Goal: Task Accomplishment & Management: Complete application form

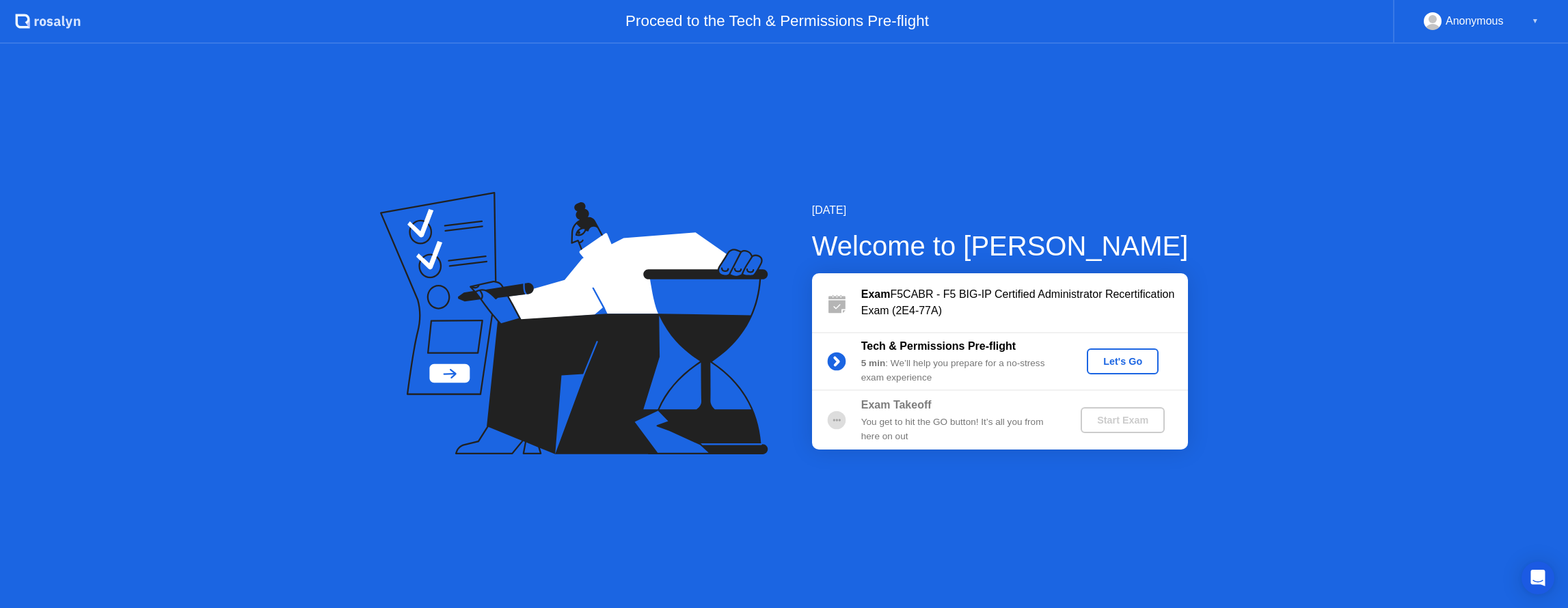
click at [1126, 362] on div "Let's Go" at bounding box center [1122, 362] width 61 height 11
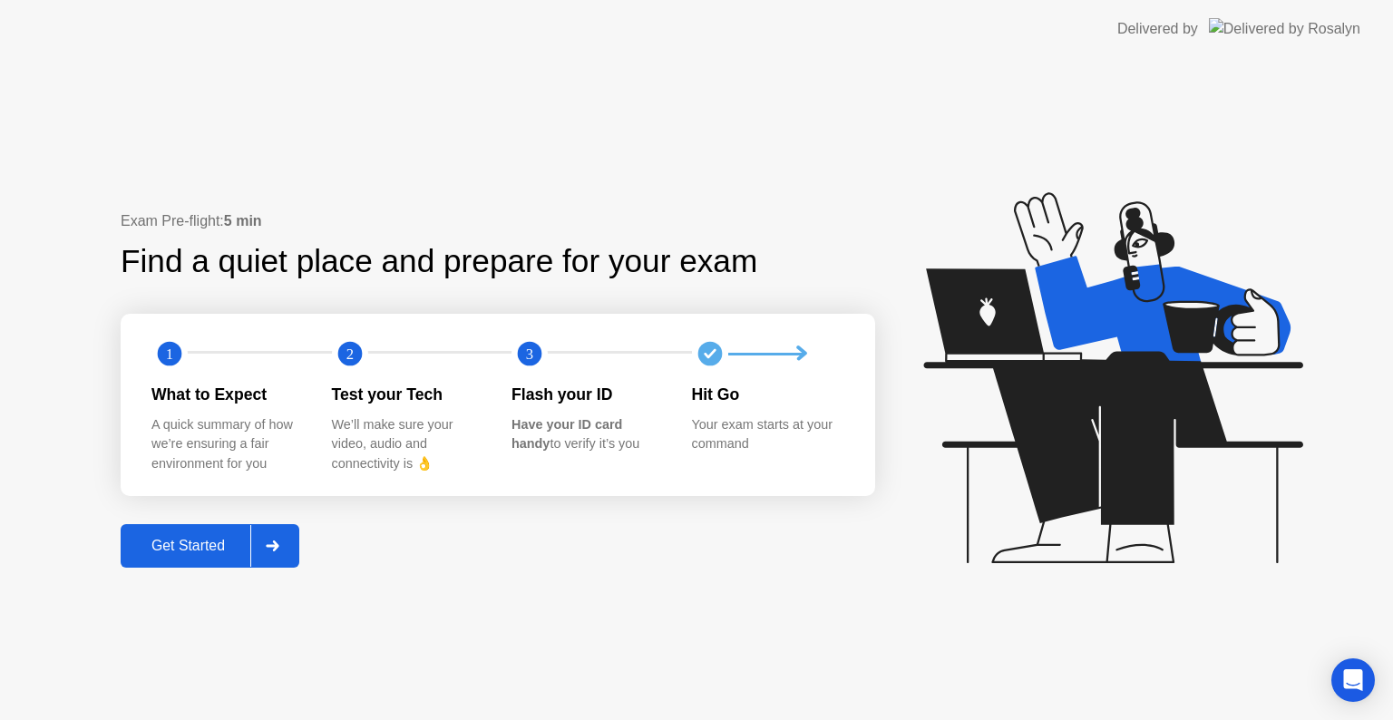
click at [184, 561] on button "Get Started" at bounding box center [210, 546] width 179 height 44
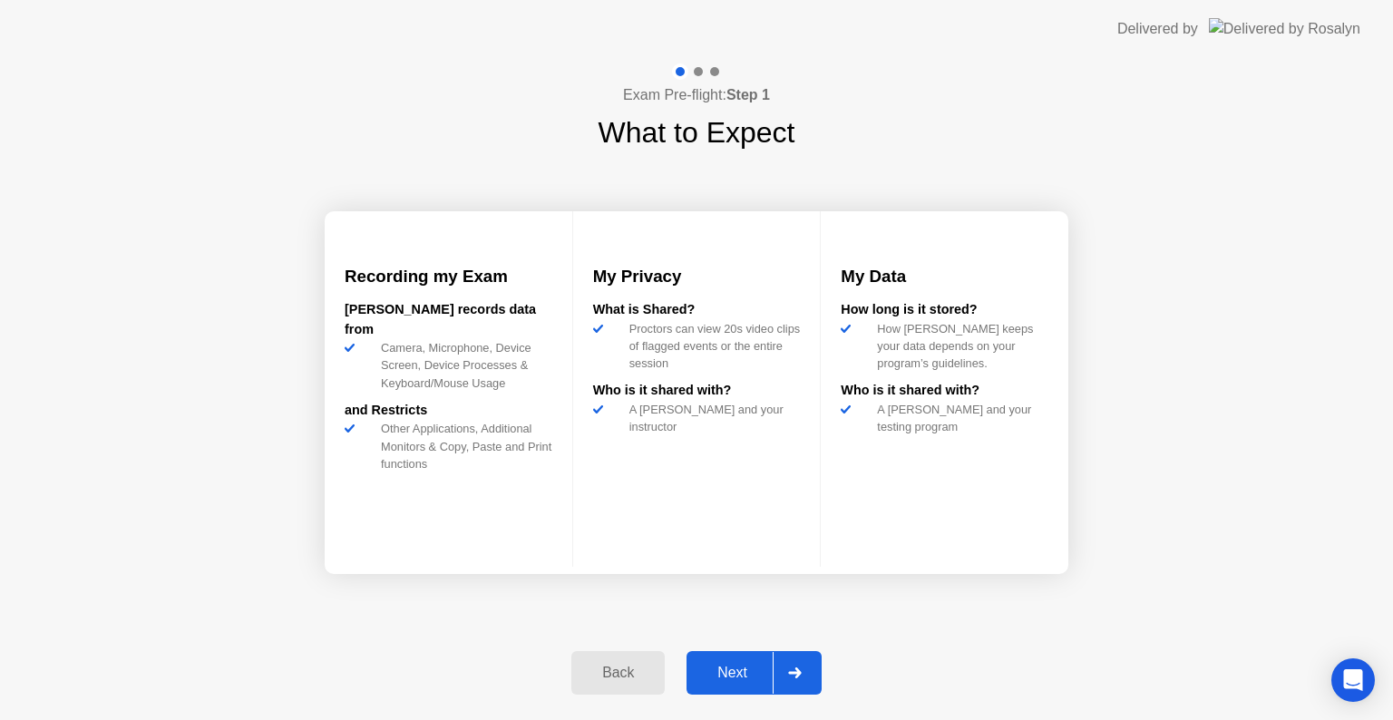
click at [740, 671] on div "Next" at bounding box center [732, 673] width 81 height 16
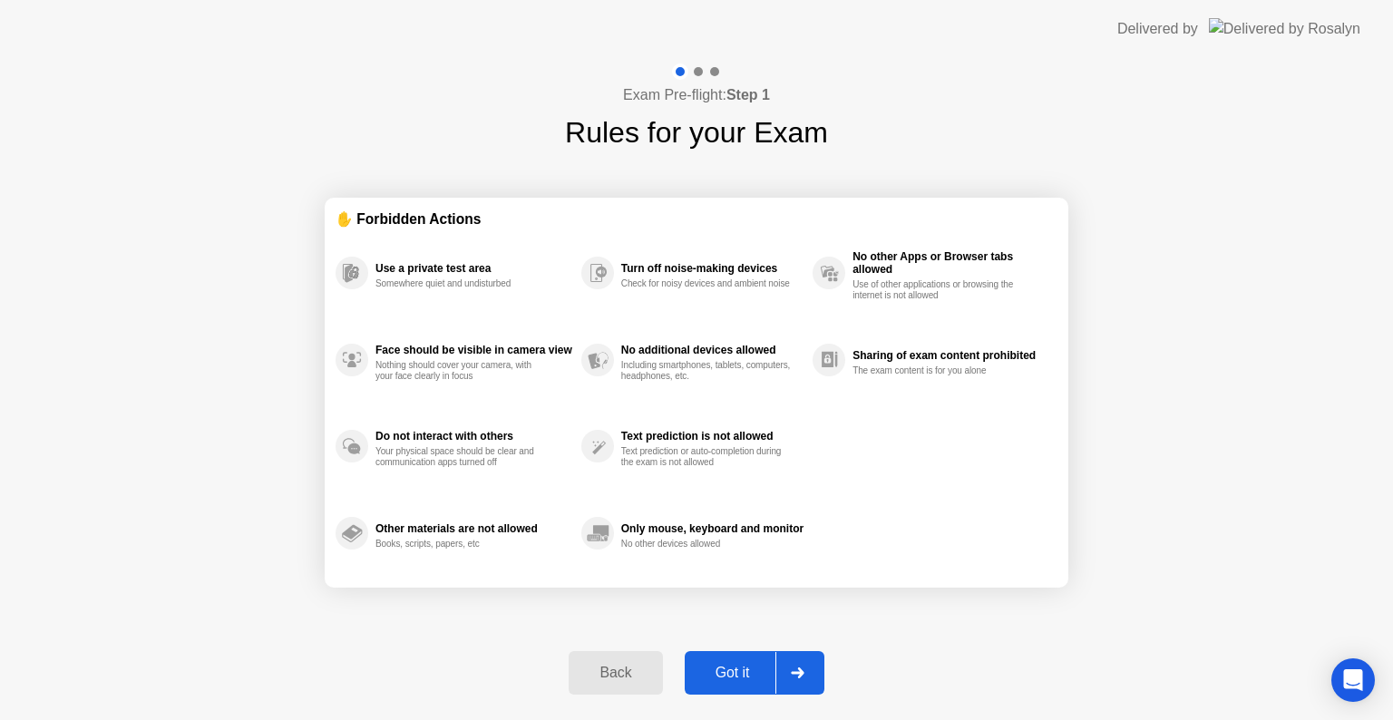
click at [758, 665] on div "Got it" at bounding box center [732, 673] width 85 height 16
select select "**********"
select select "*******"
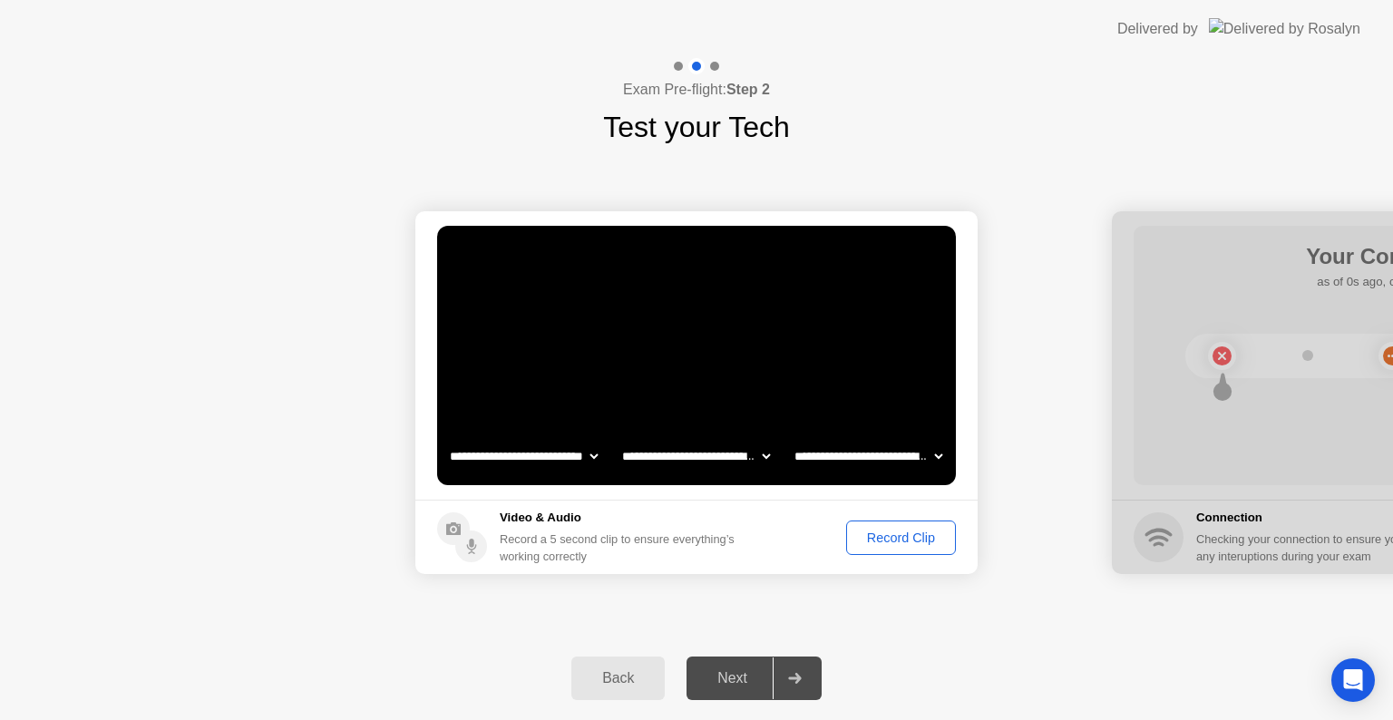
click at [889, 535] on div "Record Clip" at bounding box center [901, 538] width 97 height 15
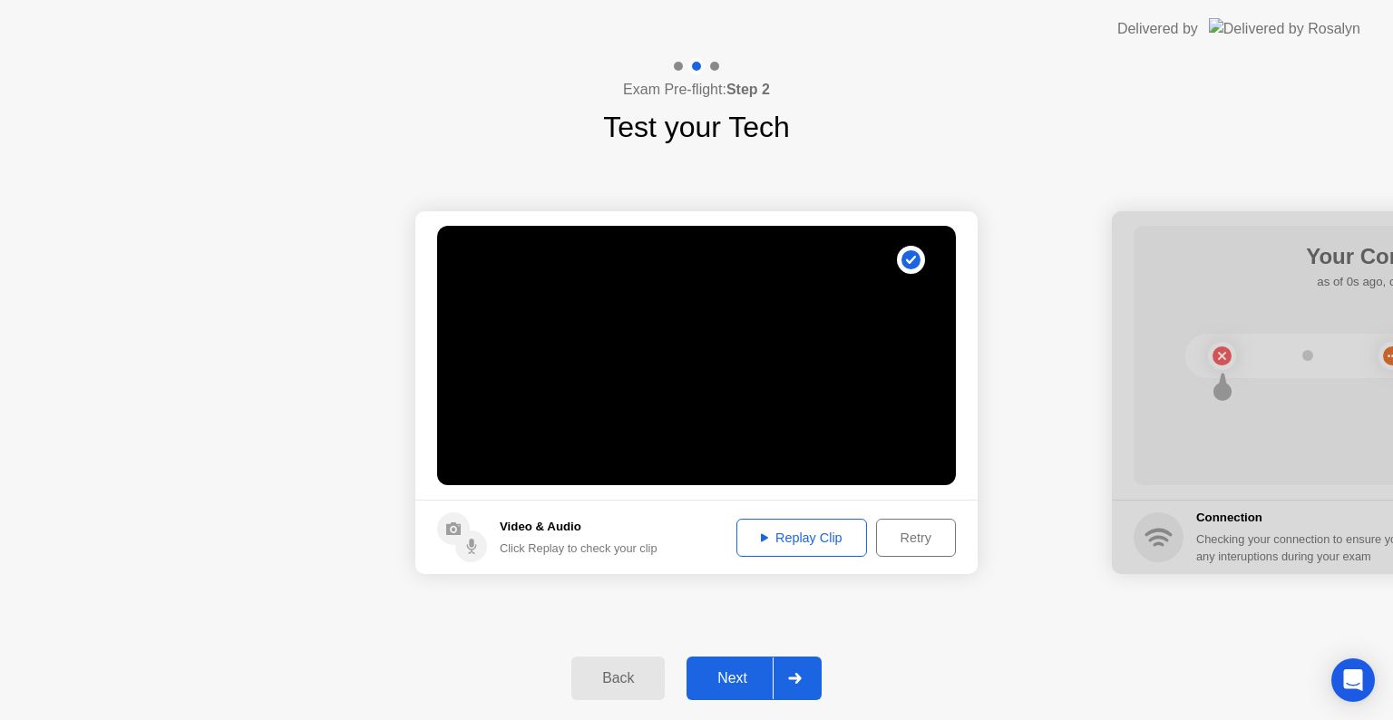
click at [744, 673] on div "Next" at bounding box center [732, 678] width 81 height 16
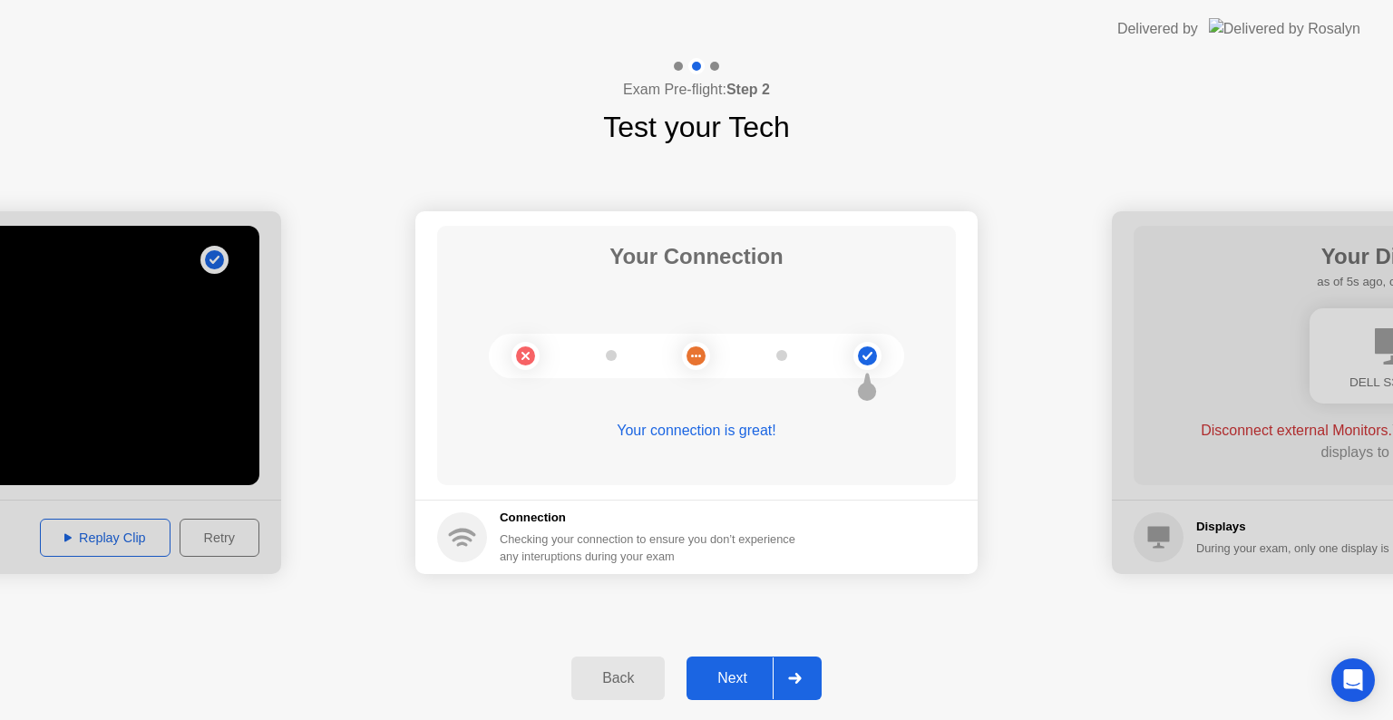
click at [740, 680] on div "Next" at bounding box center [732, 678] width 81 height 16
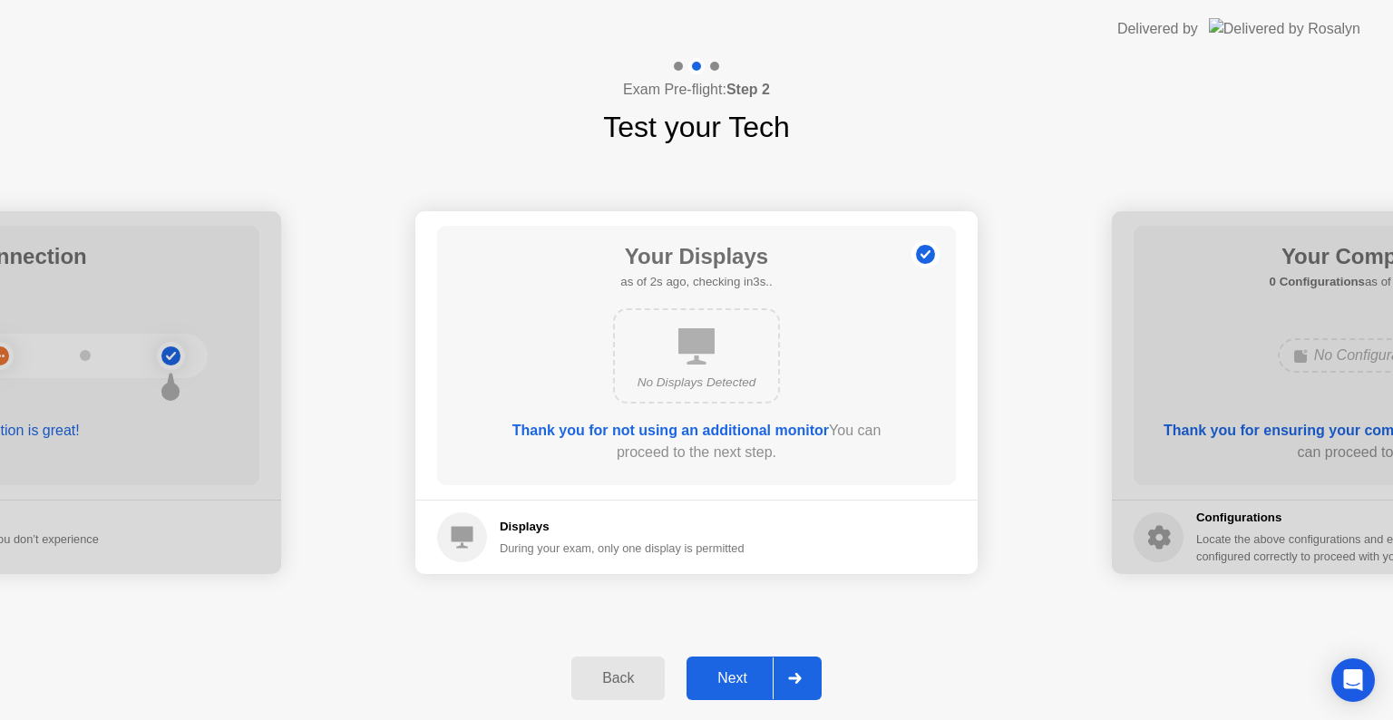
click at [730, 675] on div "Next" at bounding box center [732, 678] width 81 height 16
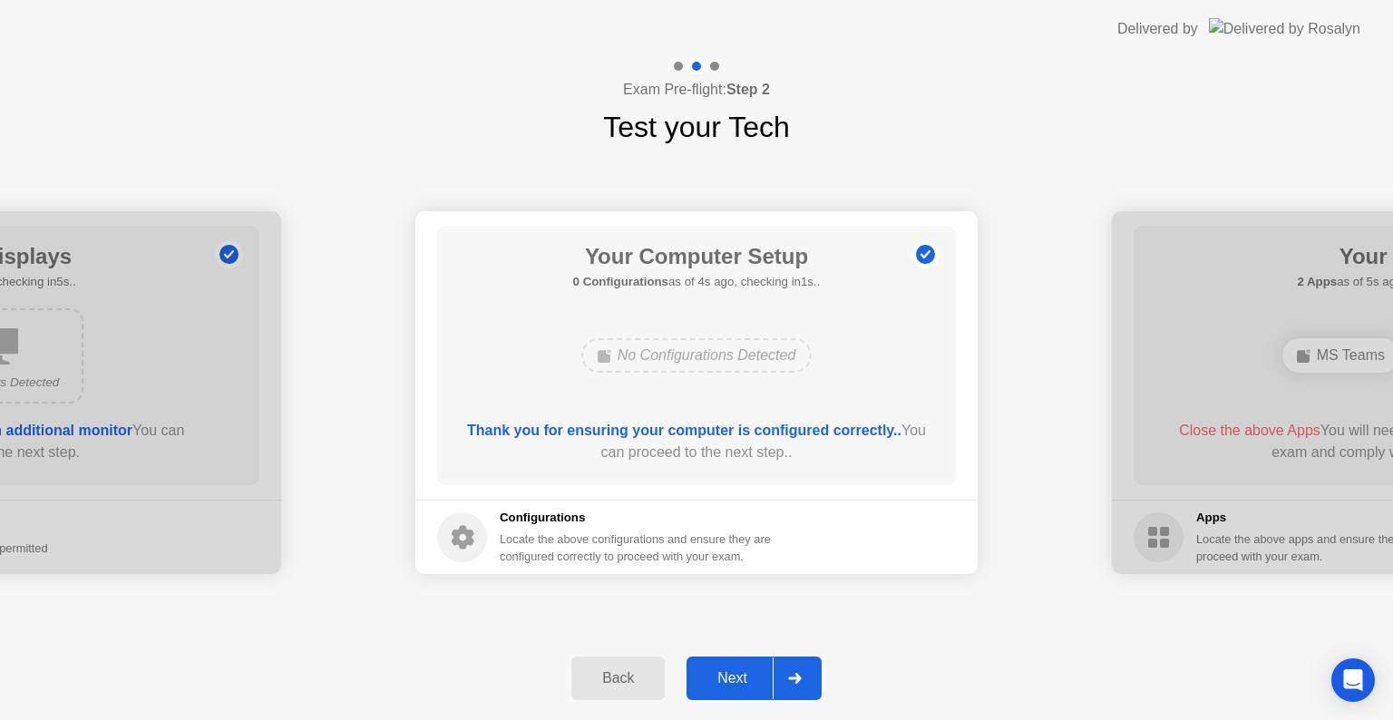
click at [730, 675] on div "Next" at bounding box center [732, 678] width 81 height 16
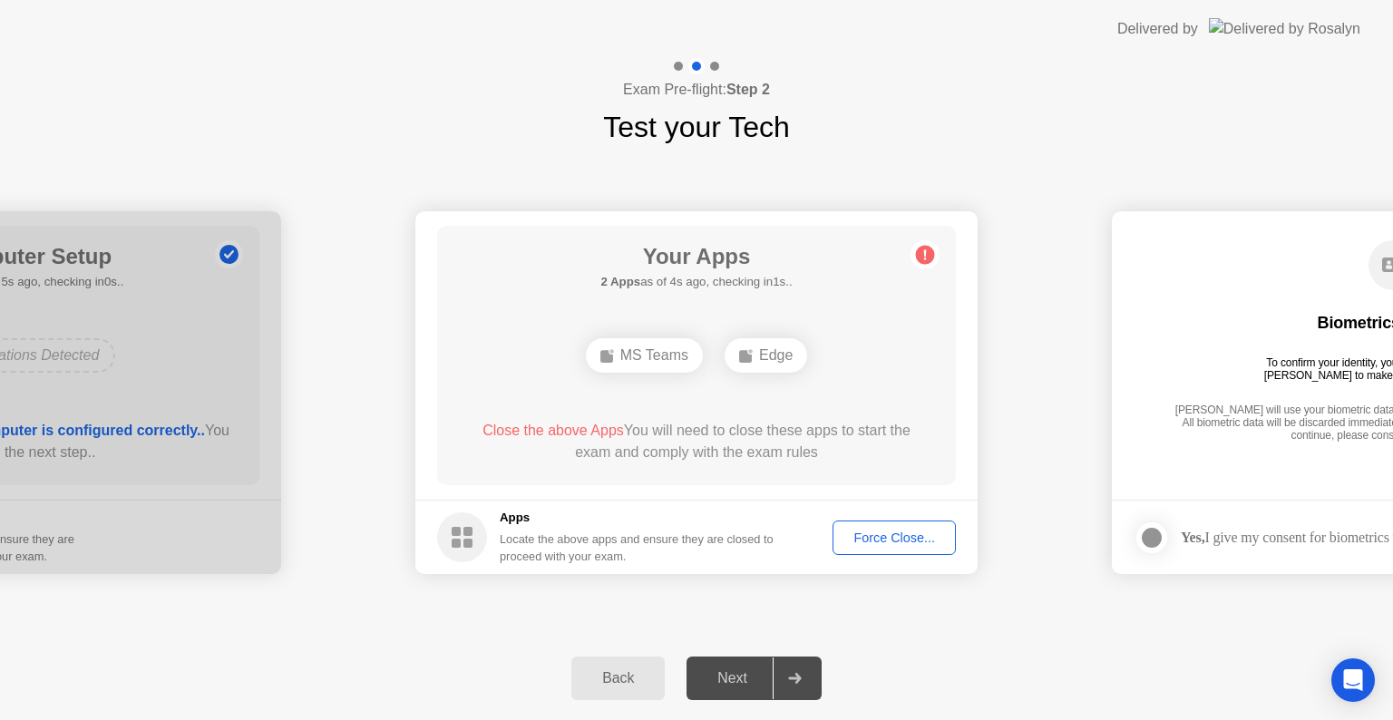
click at [863, 534] on div "Force Close..." at bounding box center [894, 538] width 111 height 15
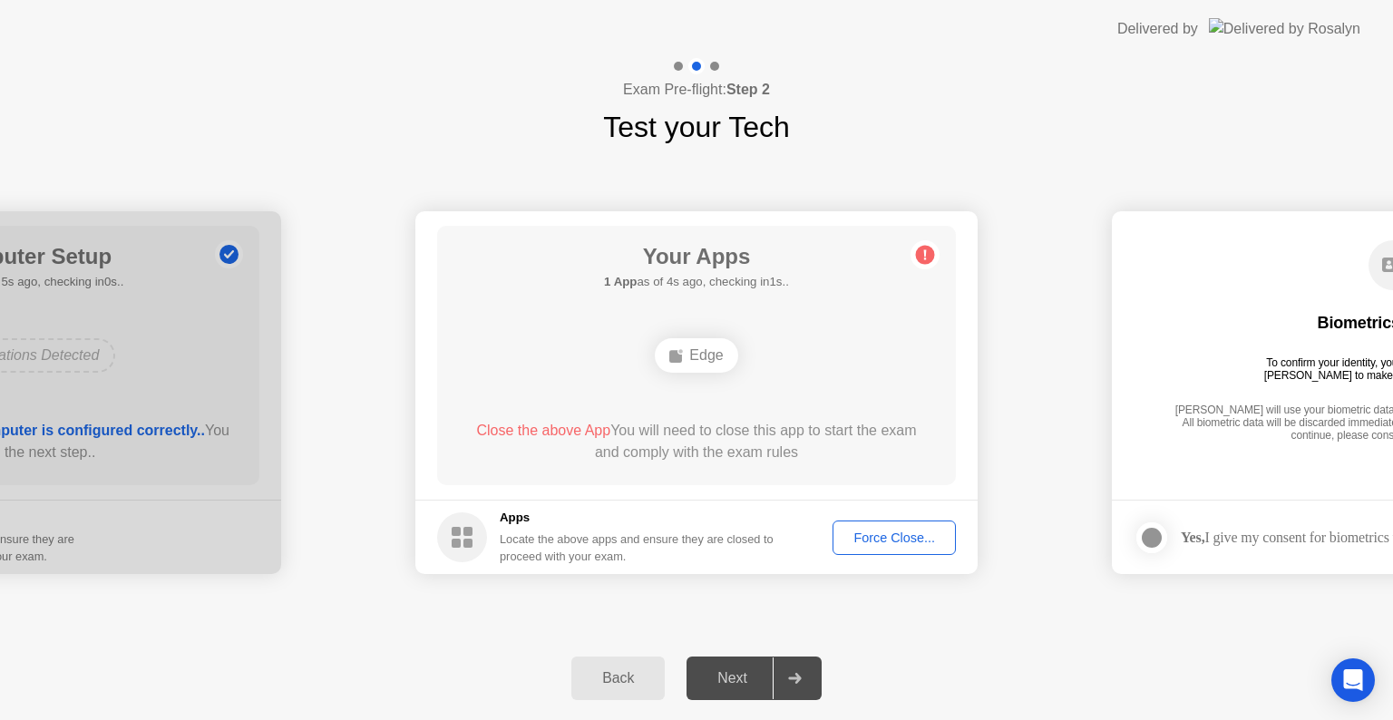
click at [1009, 624] on div "**********" at bounding box center [696, 393] width 1393 height 488
click at [907, 533] on div "Force Close..." at bounding box center [894, 538] width 111 height 15
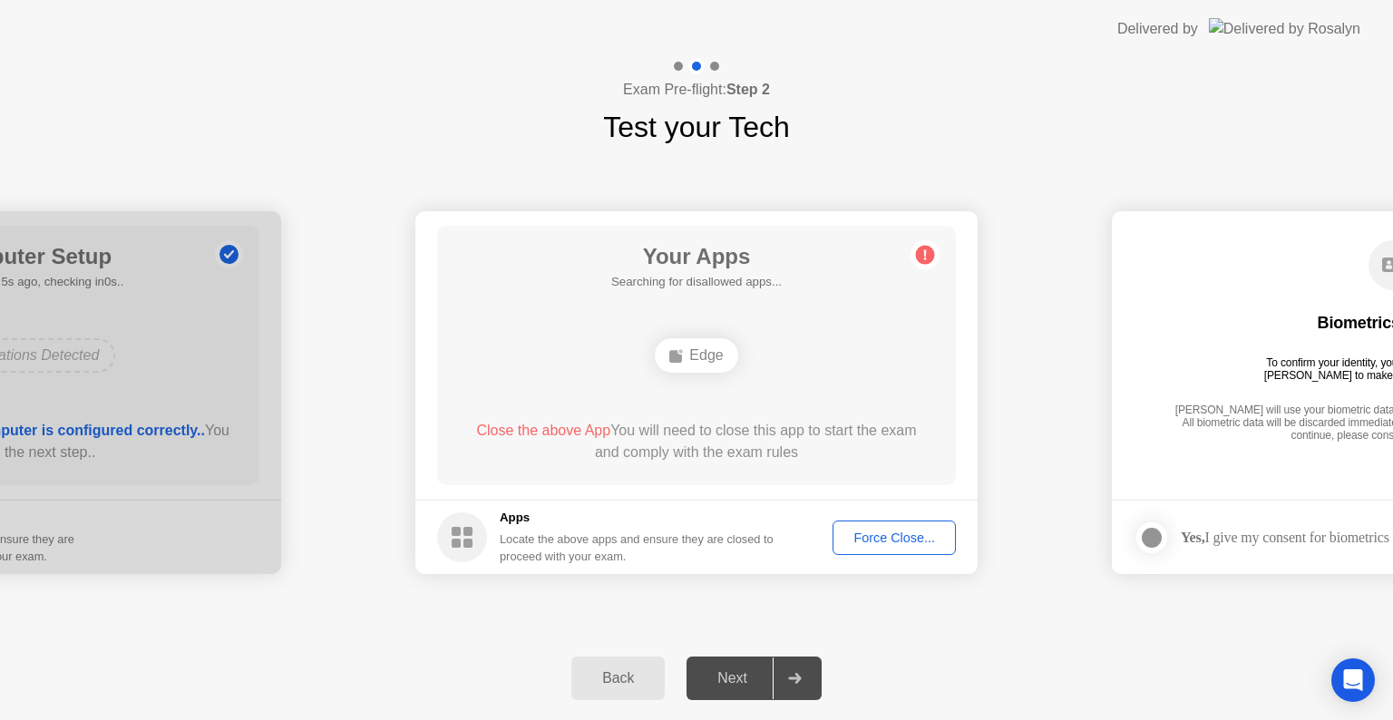
click at [914, 250] on icon at bounding box center [925, 254] width 29 height 29
click at [687, 357] on div "Edge" at bounding box center [696, 355] width 83 height 34
click at [1285, 671] on div "Back Next" at bounding box center [696, 678] width 1393 height 83
click at [954, 649] on div "Back Next" at bounding box center [696, 678] width 1393 height 83
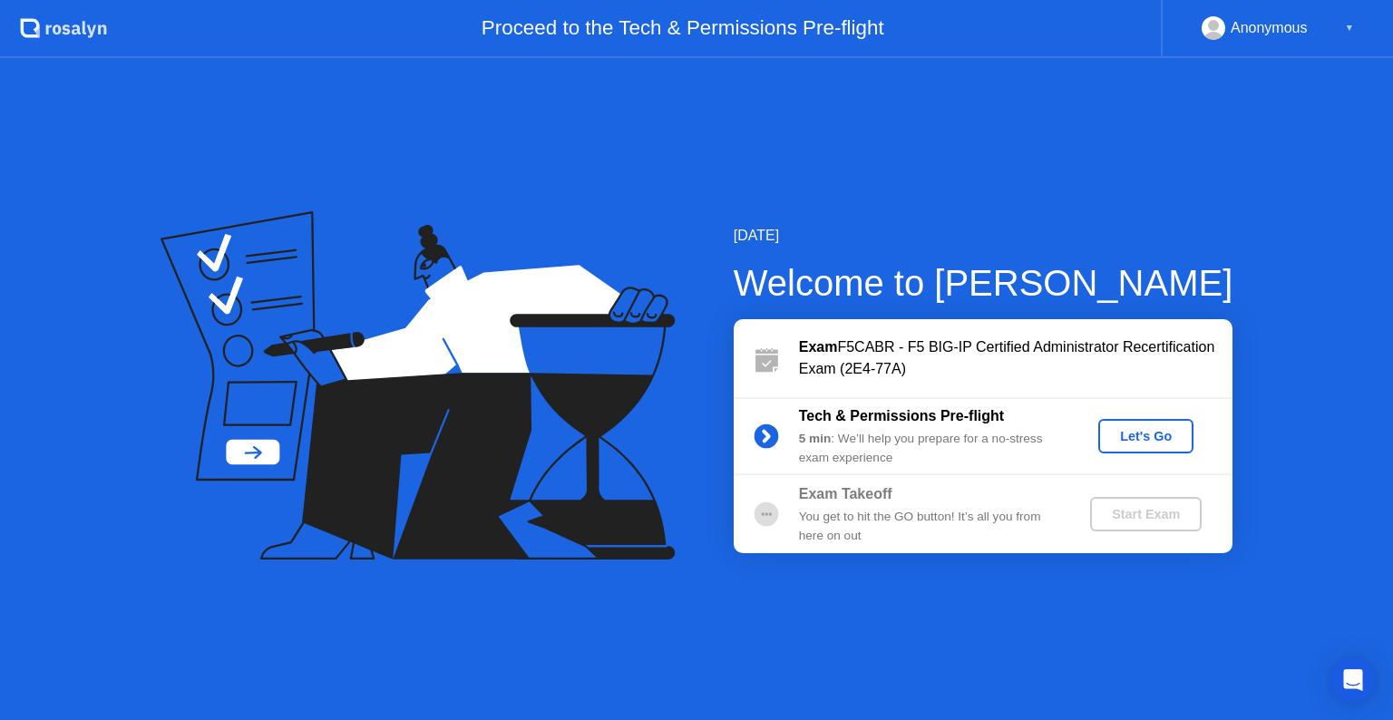
click at [1157, 439] on div "Let's Go" at bounding box center [1146, 436] width 81 height 15
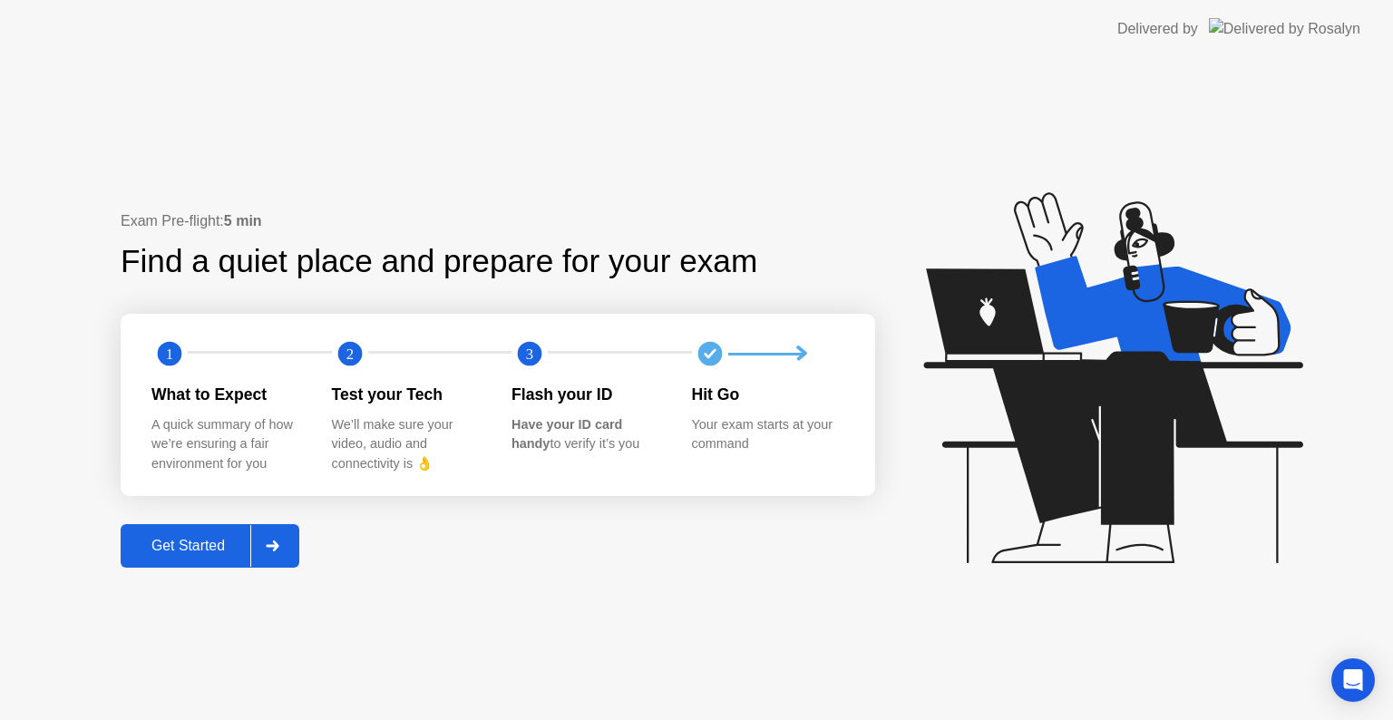
click at [189, 533] on button "Get Started" at bounding box center [210, 546] width 179 height 44
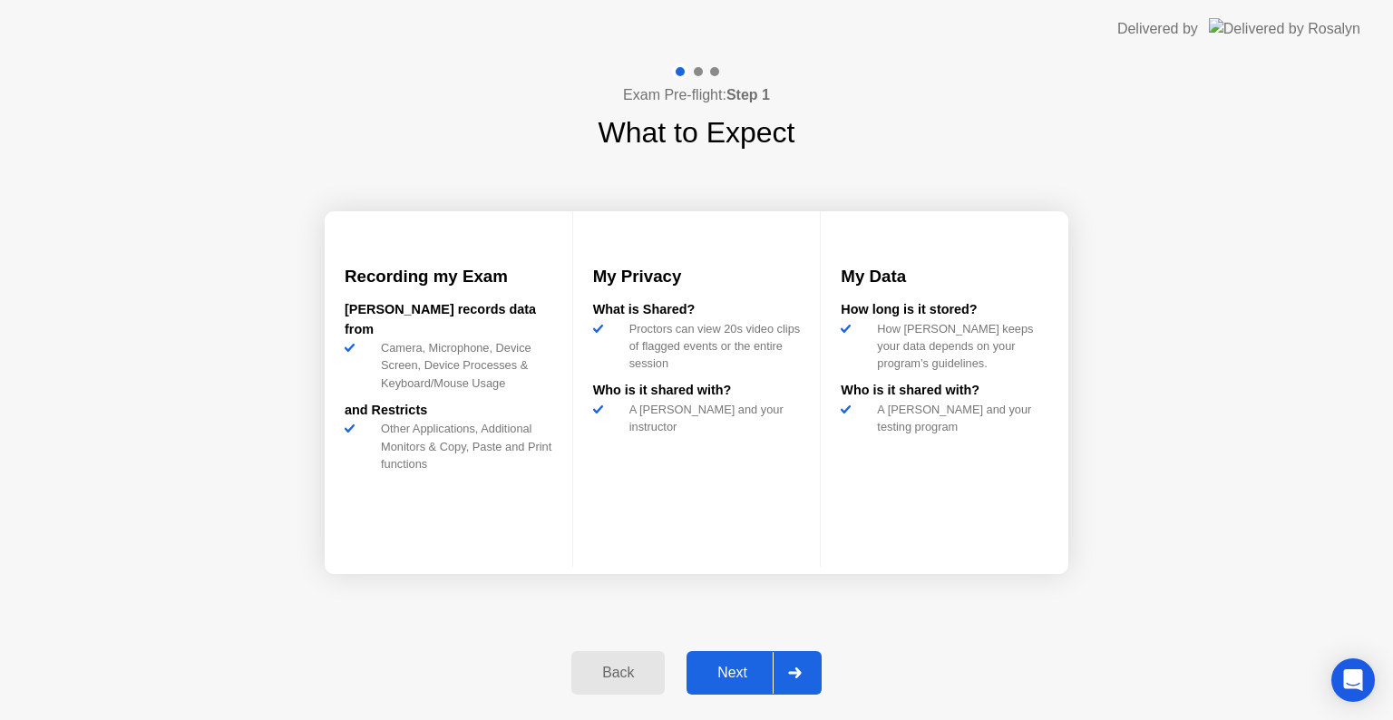
click at [736, 674] on div "Next" at bounding box center [732, 673] width 81 height 16
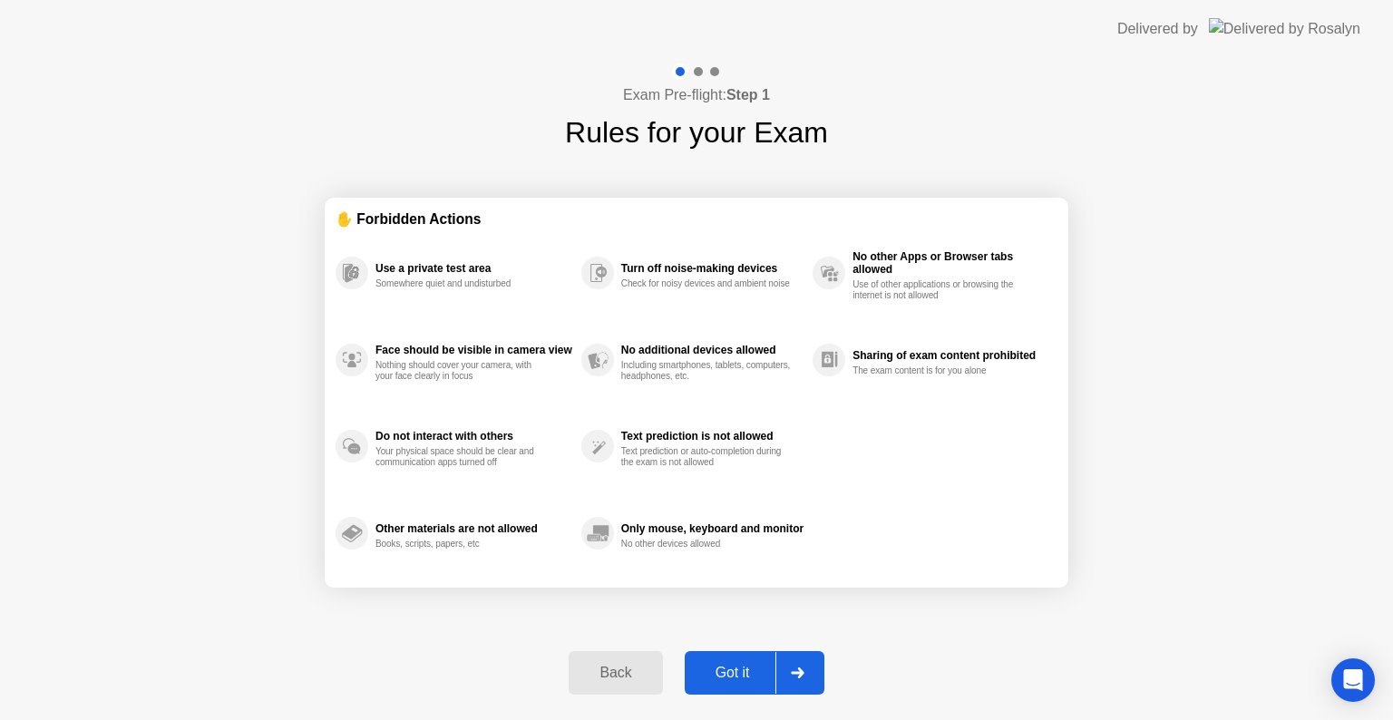
click at [736, 674] on div "Got it" at bounding box center [732, 673] width 85 height 16
select select "**********"
select select "*******"
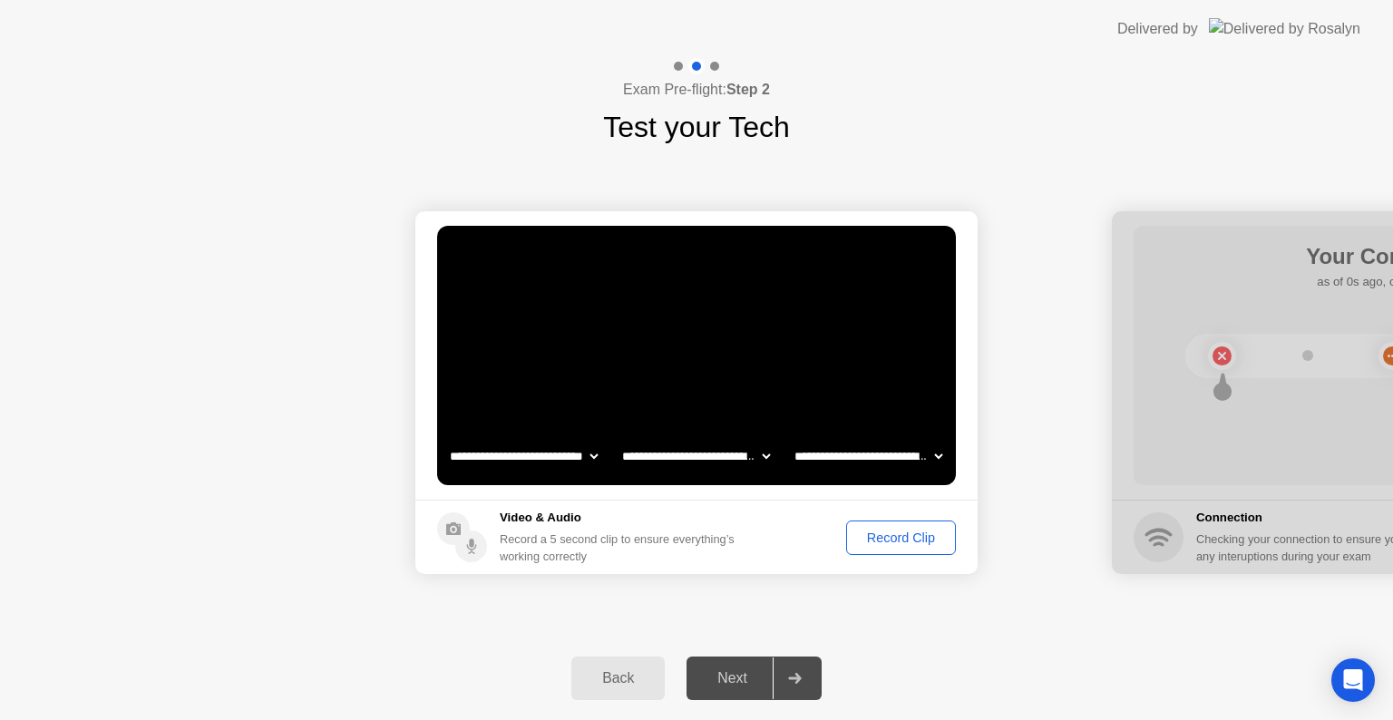
click at [911, 537] on div "Record Clip" at bounding box center [901, 538] width 97 height 15
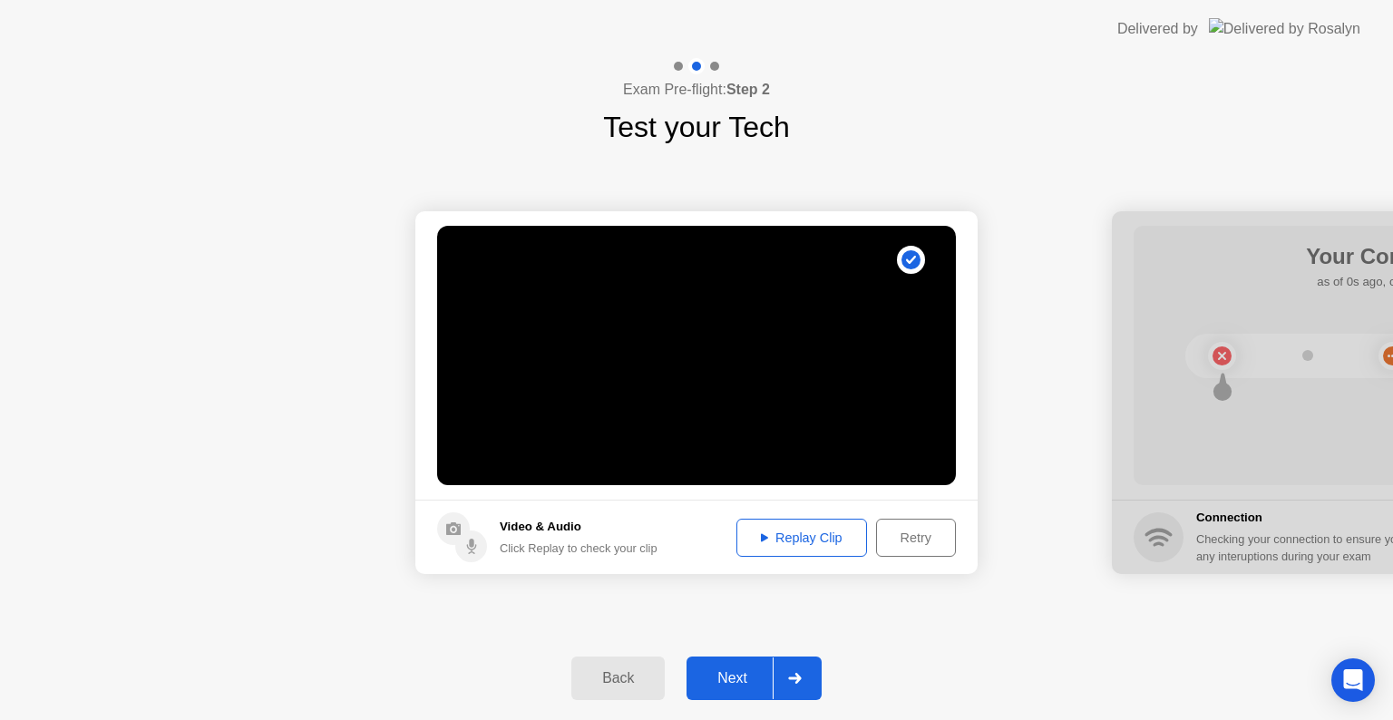
click at [736, 673] on div "Next" at bounding box center [732, 678] width 81 height 16
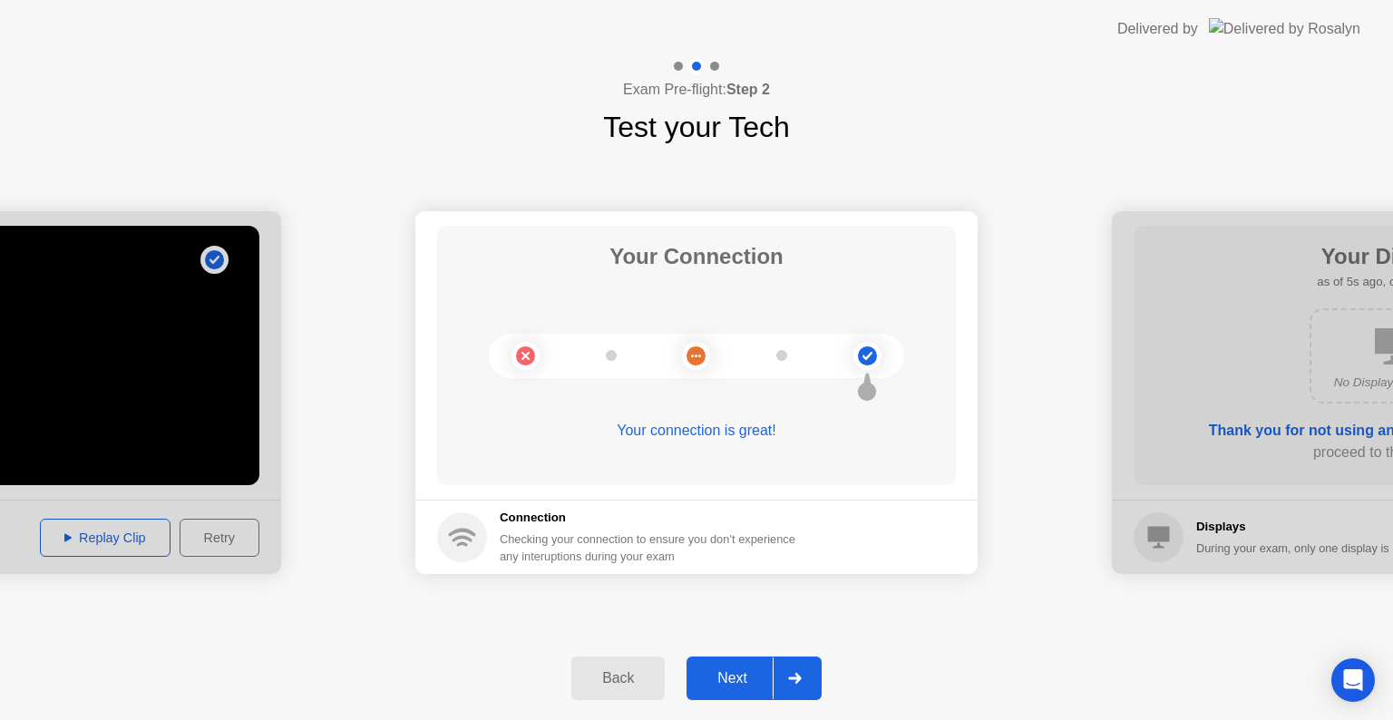
click at [716, 696] on button "Next" at bounding box center [754, 679] width 135 height 44
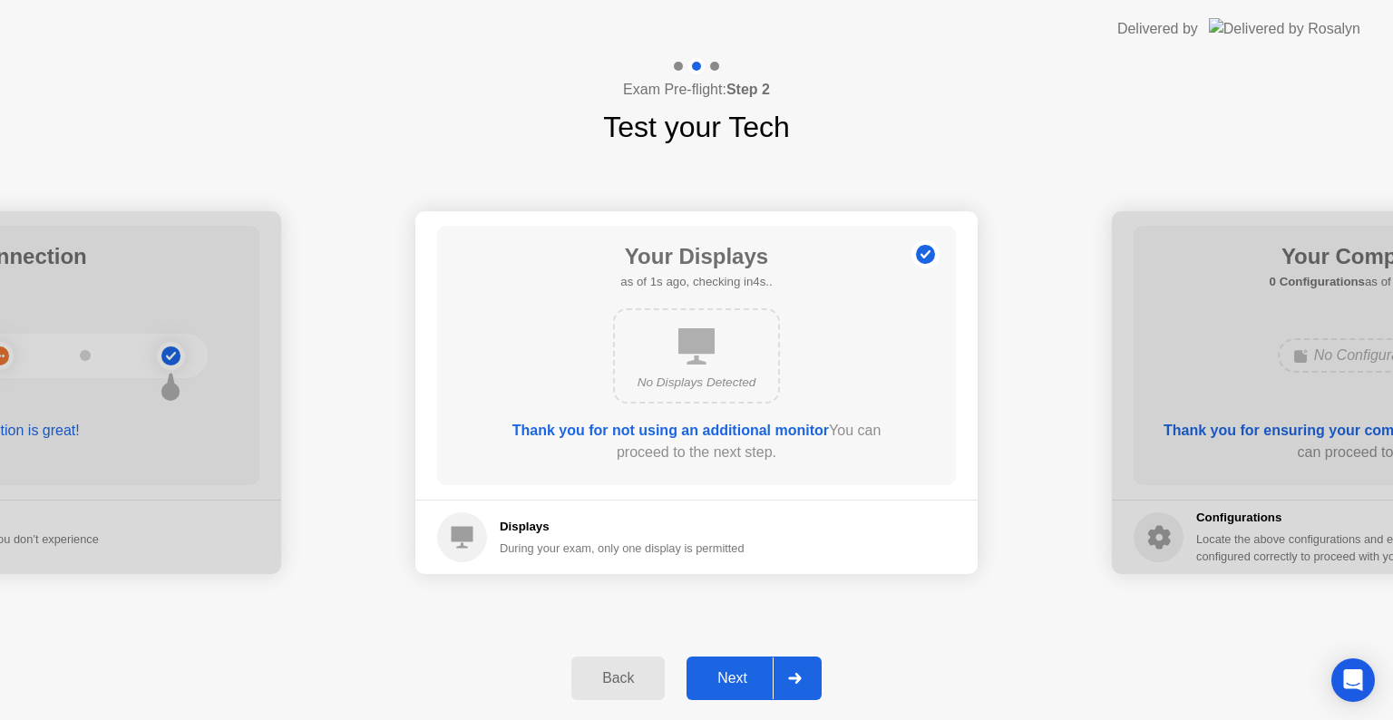
click at [728, 685] on div "Next" at bounding box center [732, 678] width 81 height 16
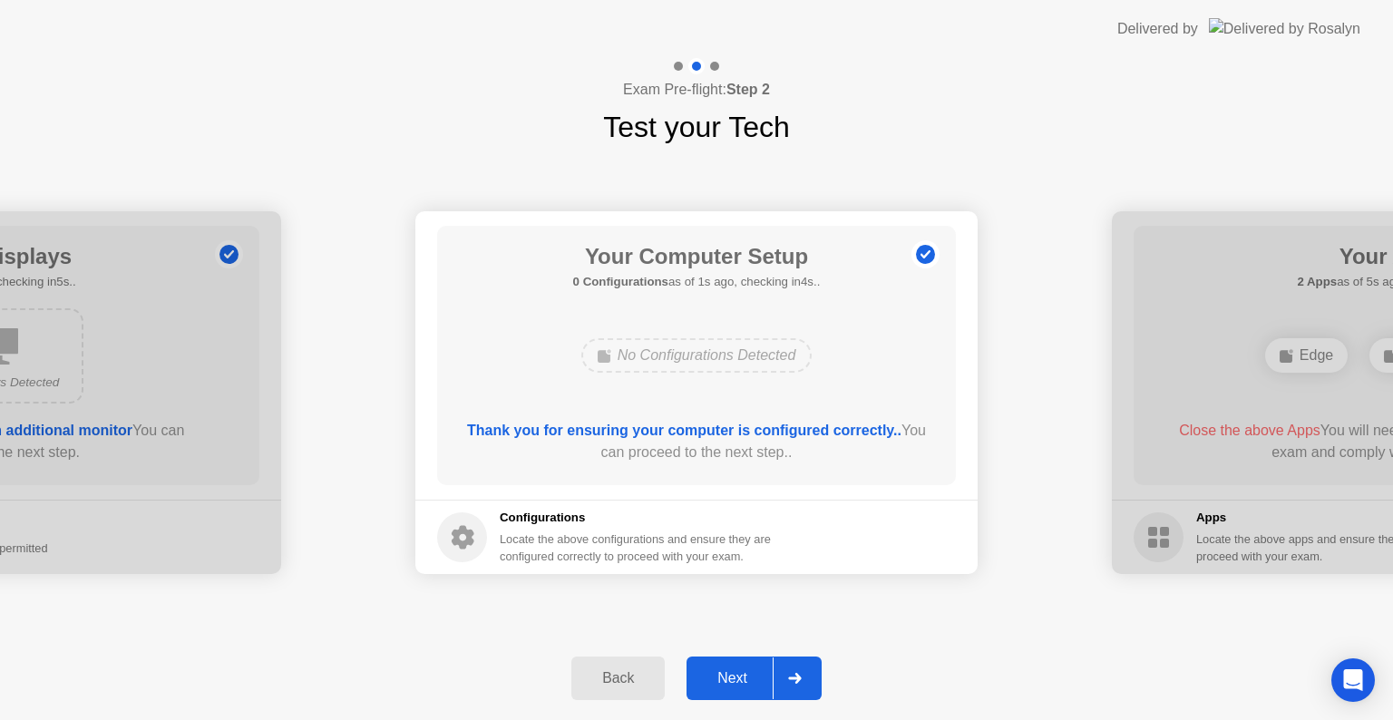
click at [728, 685] on div "Next" at bounding box center [732, 678] width 81 height 16
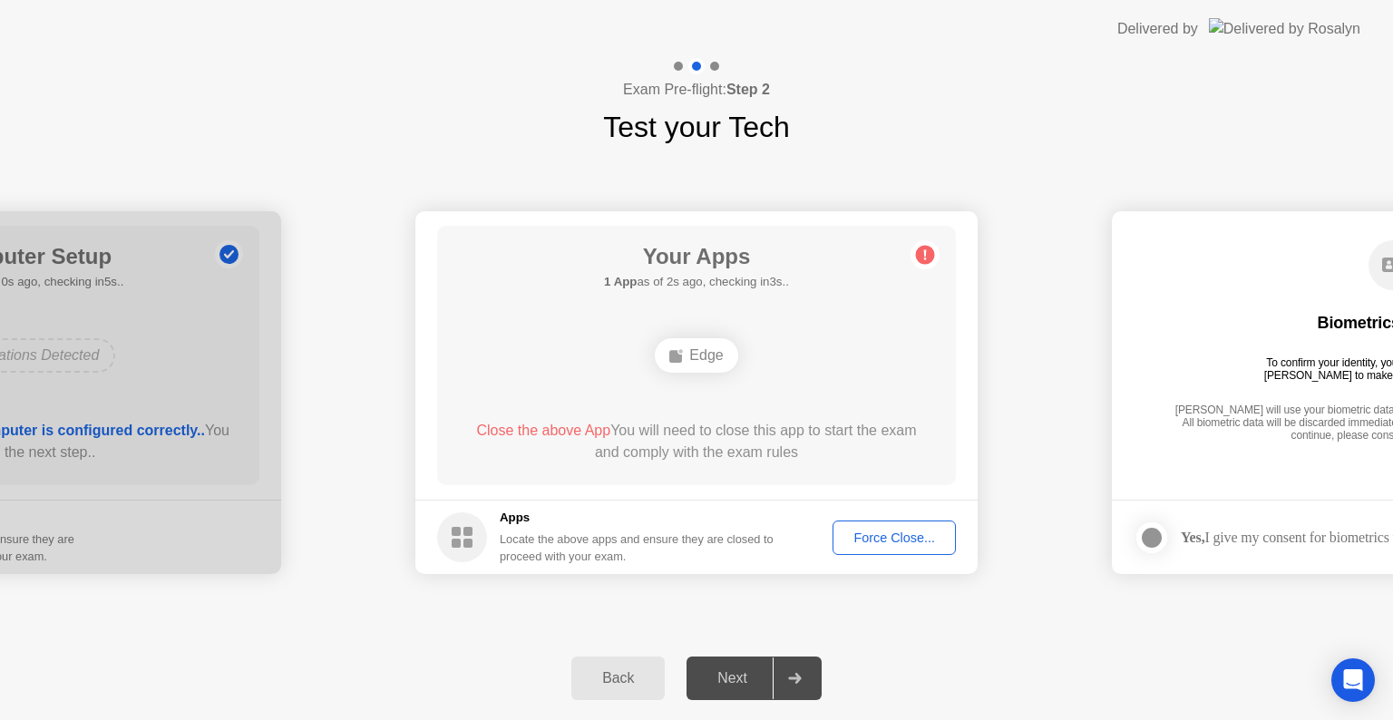
click at [684, 358] on icon at bounding box center [676, 355] width 15 height 15
click at [1115, 163] on div "**********" at bounding box center [696, 393] width 1393 height 488
click at [874, 543] on div "Force Close..." at bounding box center [894, 538] width 111 height 15
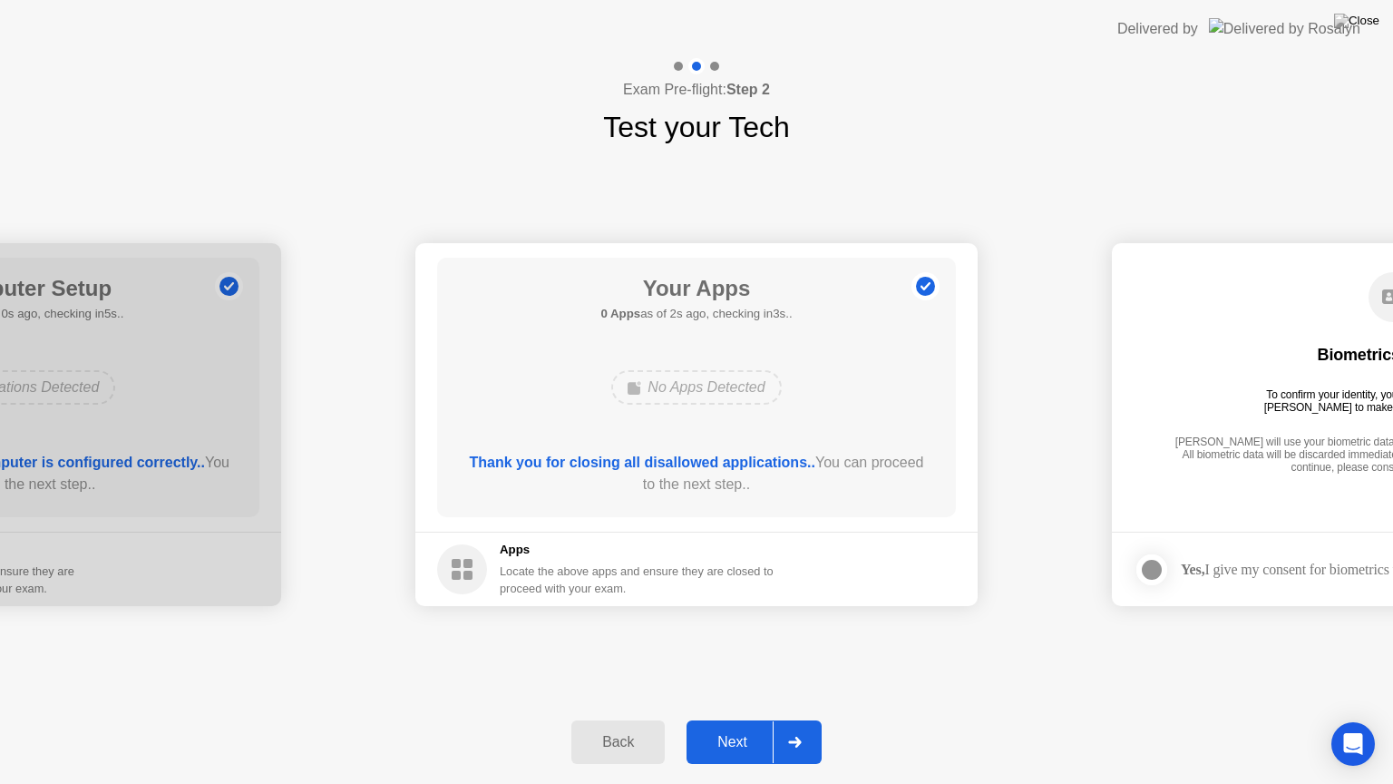
click at [737, 719] on div "Next" at bounding box center [732, 742] width 81 height 16
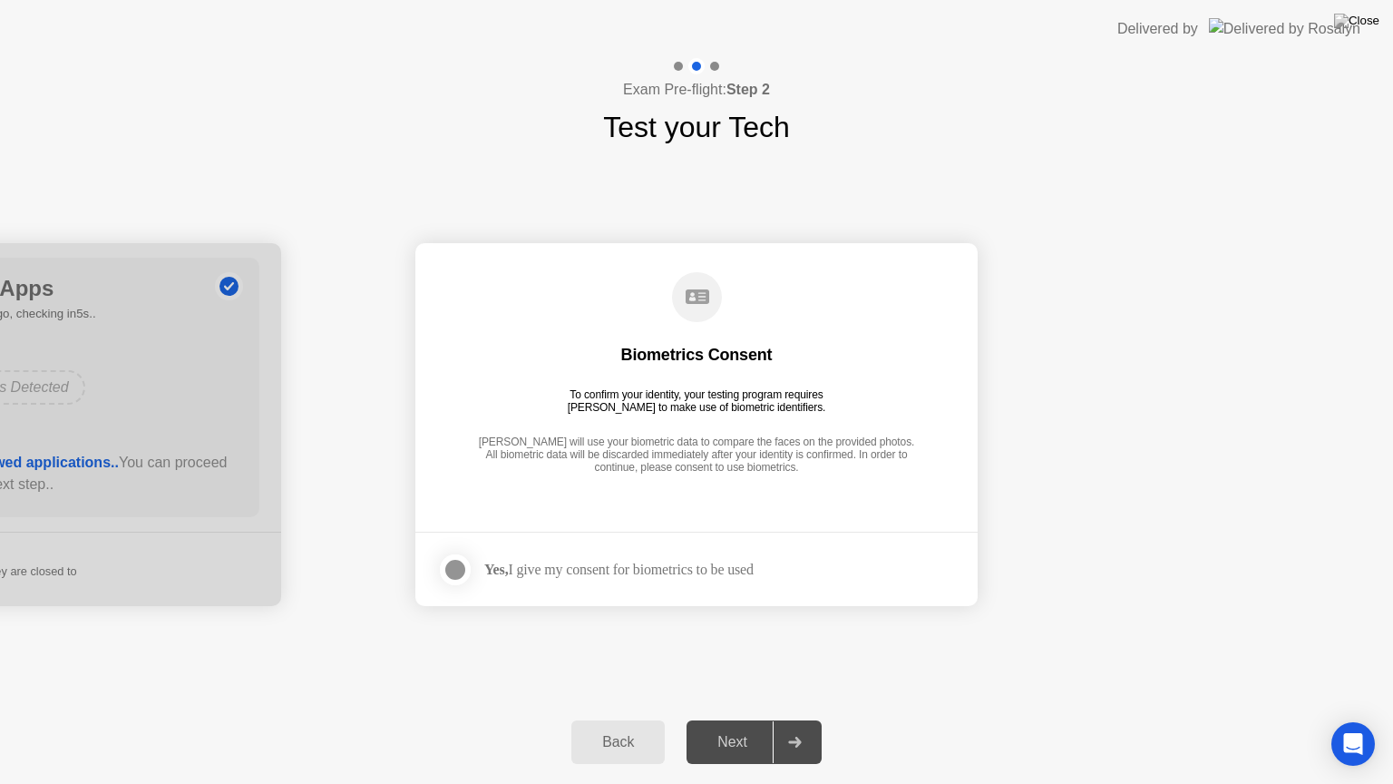
click at [456, 571] on div at bounding box center [455, 570] width 22 height 22
click at [739, 719] on button "Next" at bounding box center [754, 742] width 135 height 44
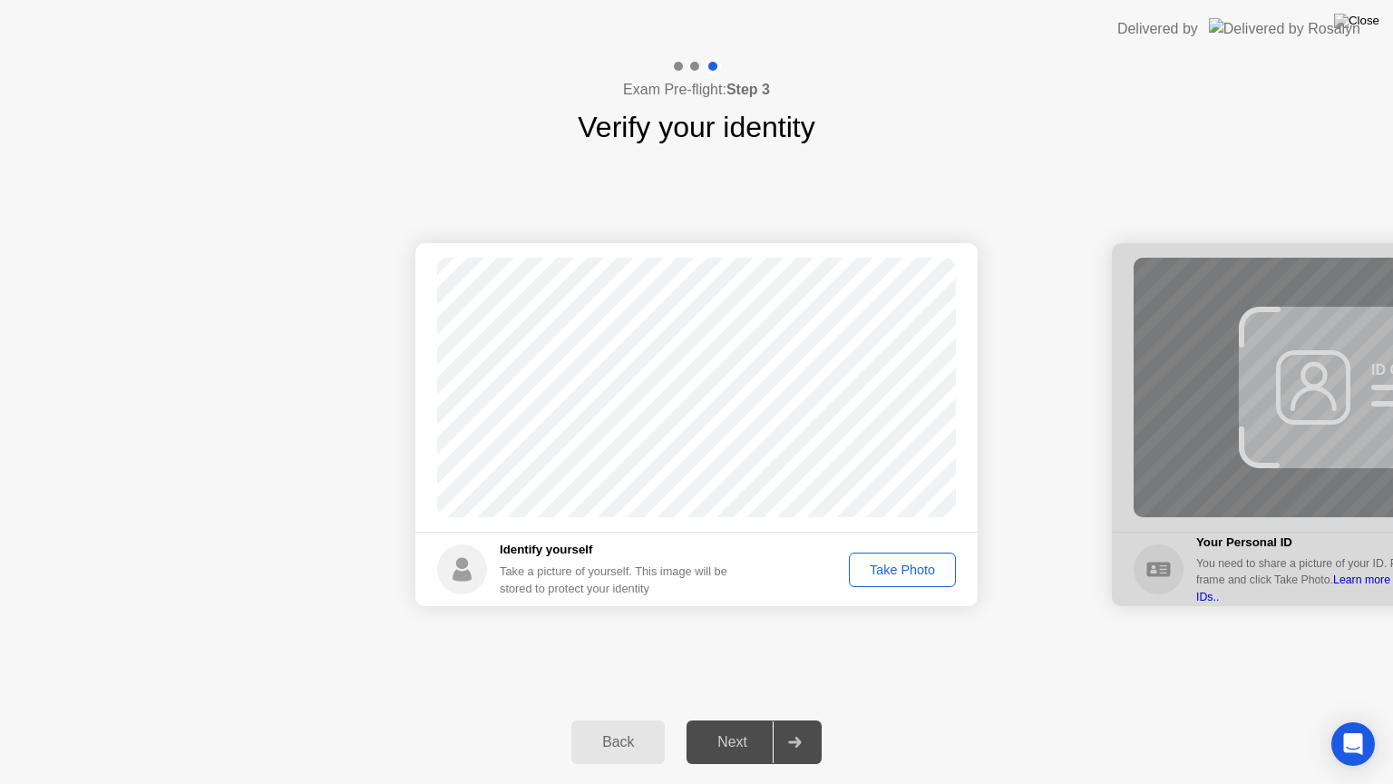
click at [899, 568] on div "Take Photo" at bounding box center [902, 569] width 94 height 15
click at [739, 719] on div "Next" at bounding box center [732, 742] width 81 height 16
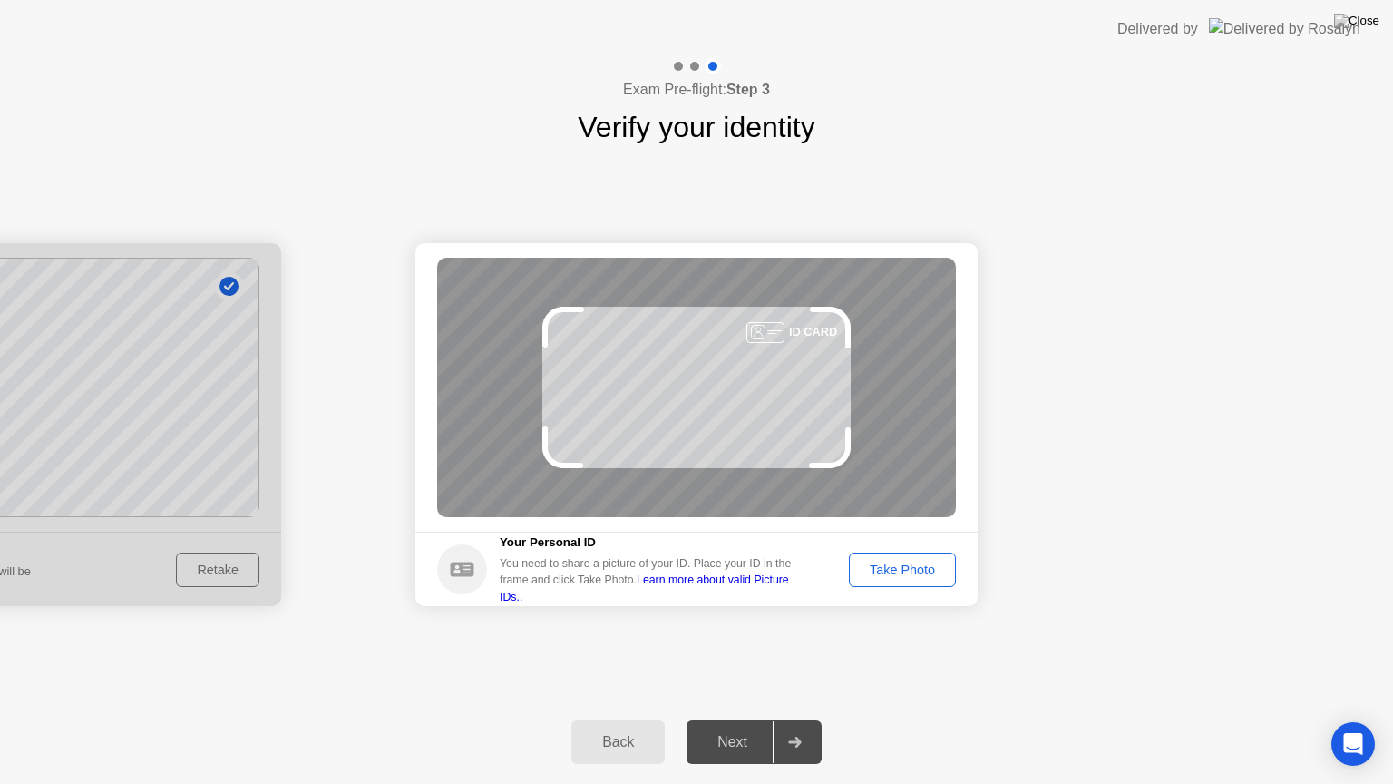
click at [912, 577] on div "Take Photo" at bounding box center [902, 569] width 94 height 15
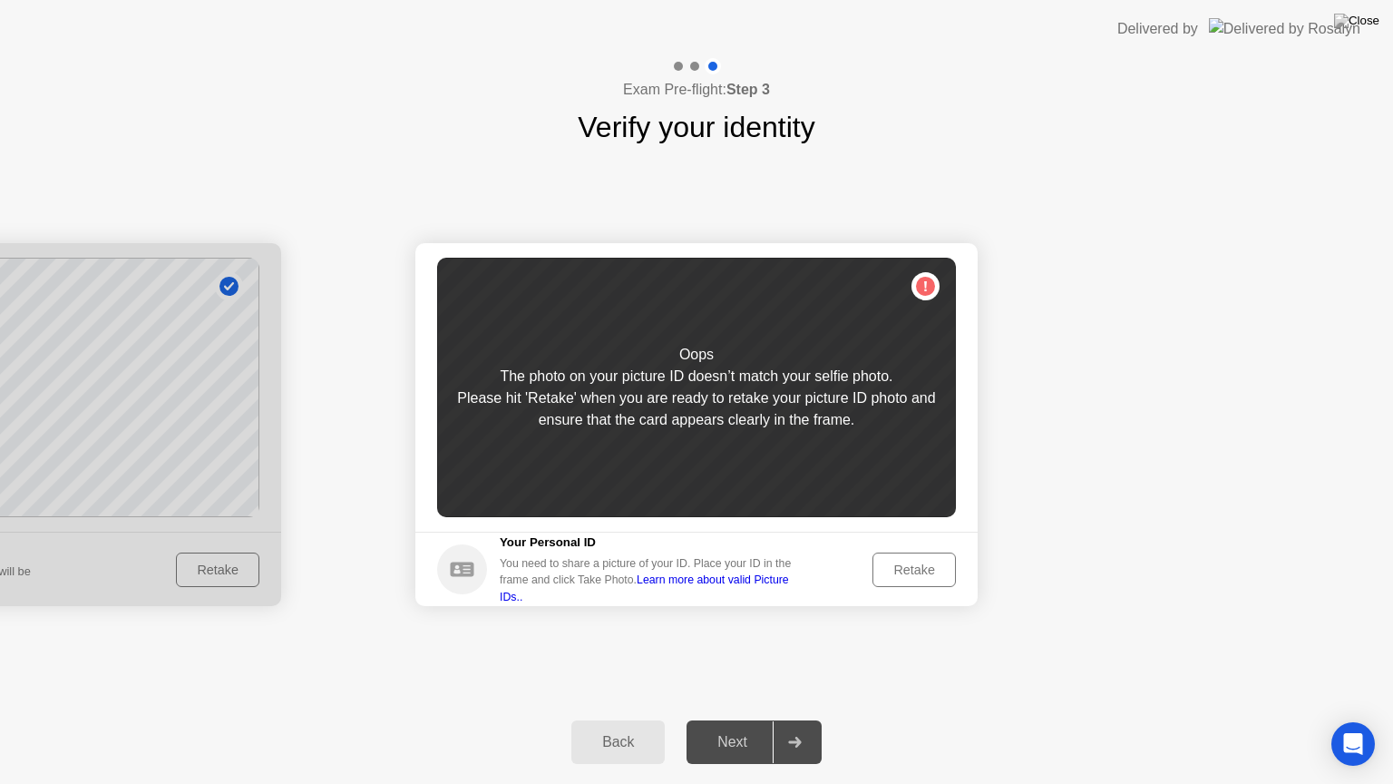
click at [912, 577] on div "Retake" at bounding box center [914, 569] width 71 height 15
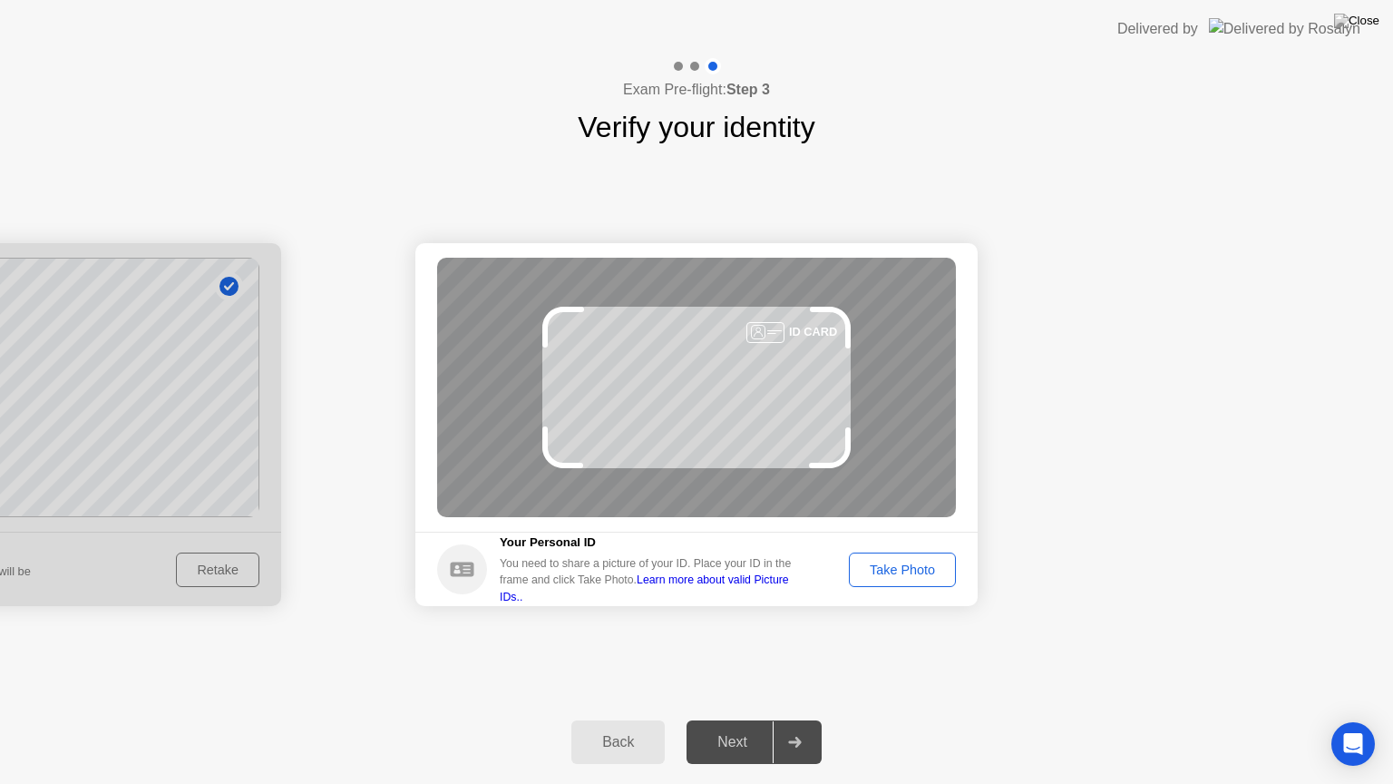
click at [913, 576] on div "Take Photo" at bounding box center [902, 569] width 94 height 15
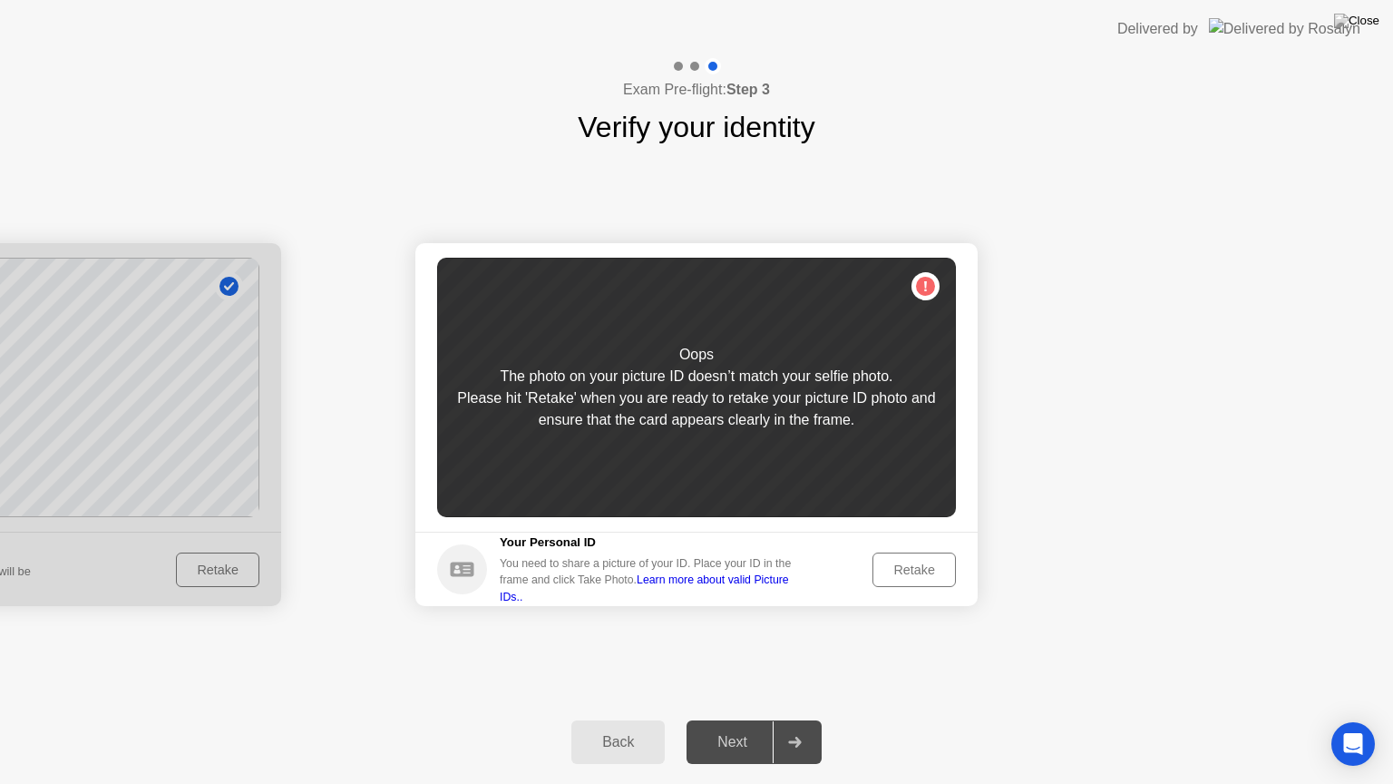
click at [622, 719] on div "Back" at bounding box center [618, 742] width 83 height 16
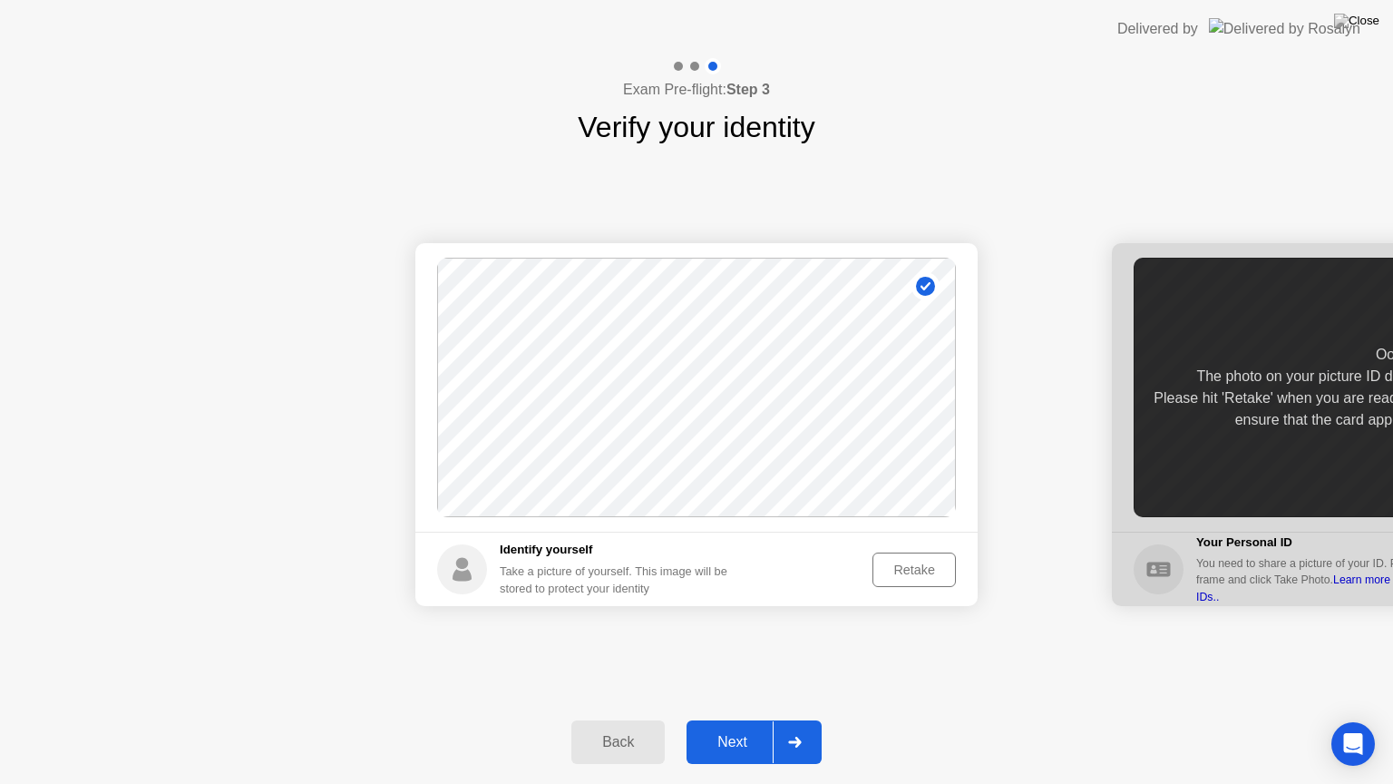
click at [909, 572] on div "Retake" at bounding box center [914, 569] width 71 height 15
click at [918, 572] on div "Take Photo" at bounding box center [902, 569] width 94 height 15
click at [739, 719] on div "Next" at bounding box center [732, 742] width 81 height 16
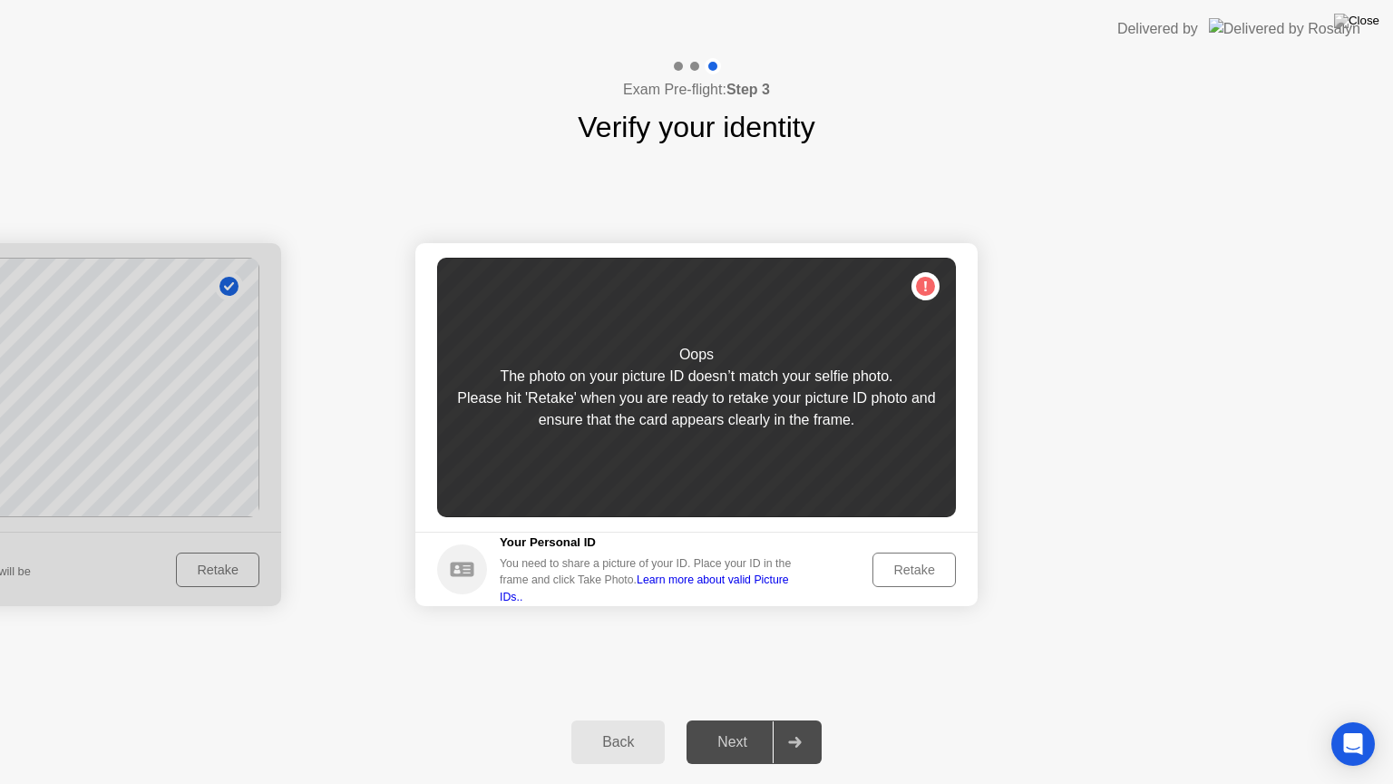
click at [907, 562] on div "Retake" at bounding box center [914, 569] width 71 height 15
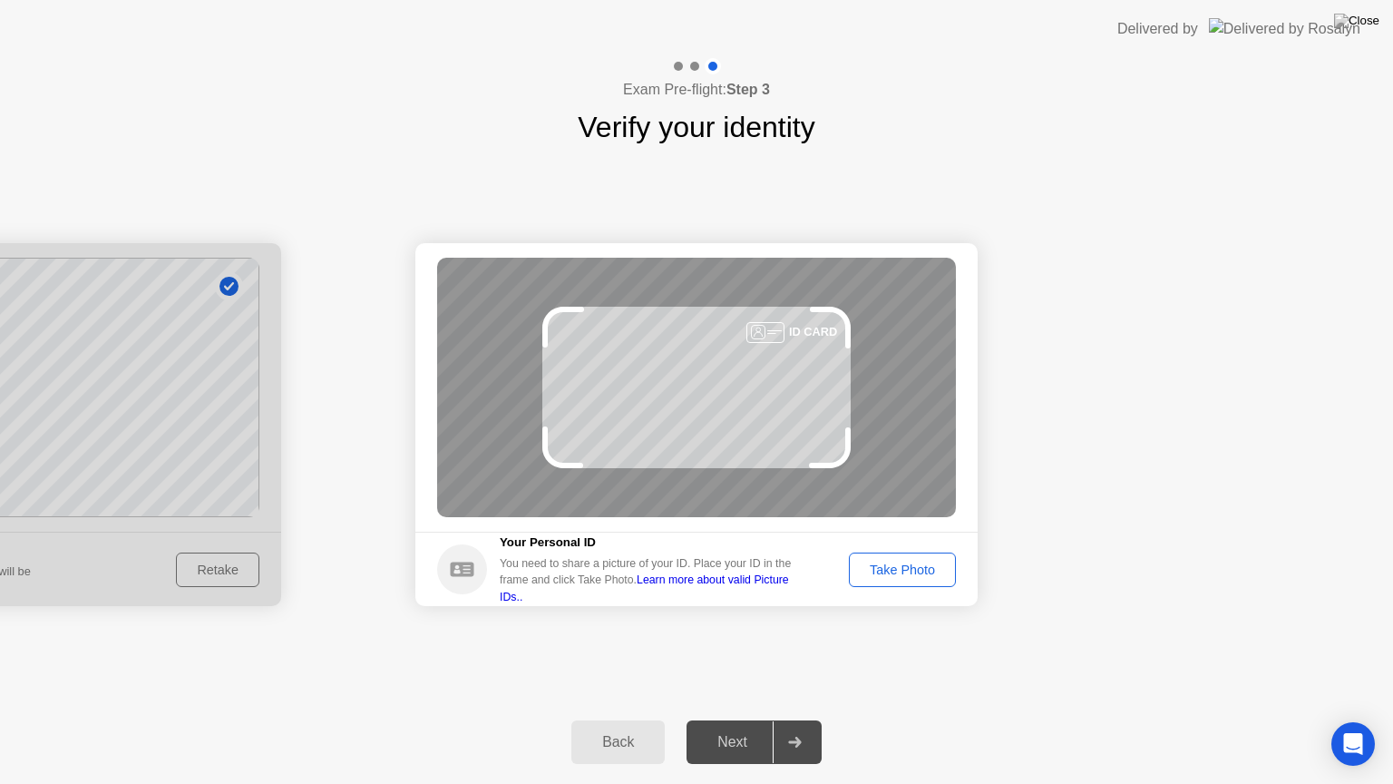
click at [907, 562] on div "Take Photo" at bounding box center [902, 569] width 94 height 15
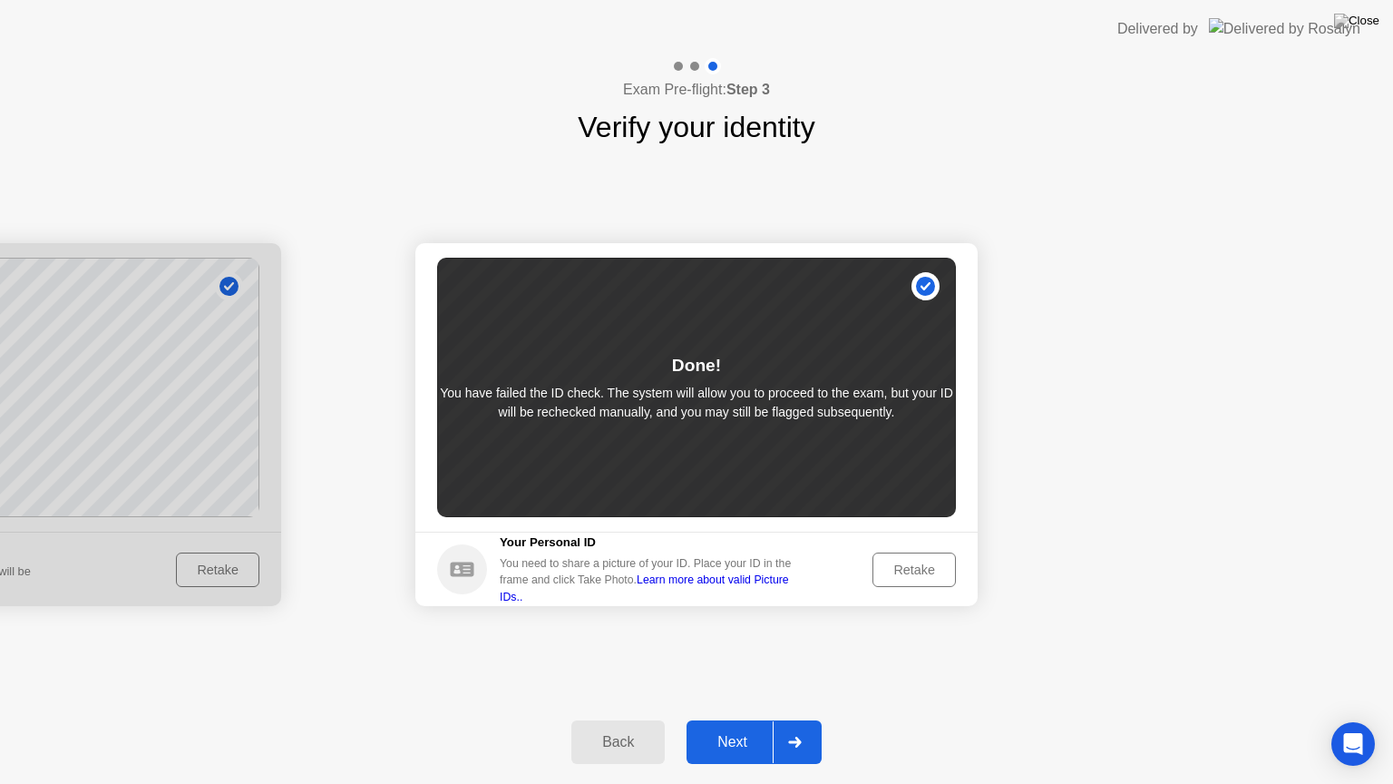
click at [748, 719] on div "Next" at bounding box center [732, 742] width 81 height 16
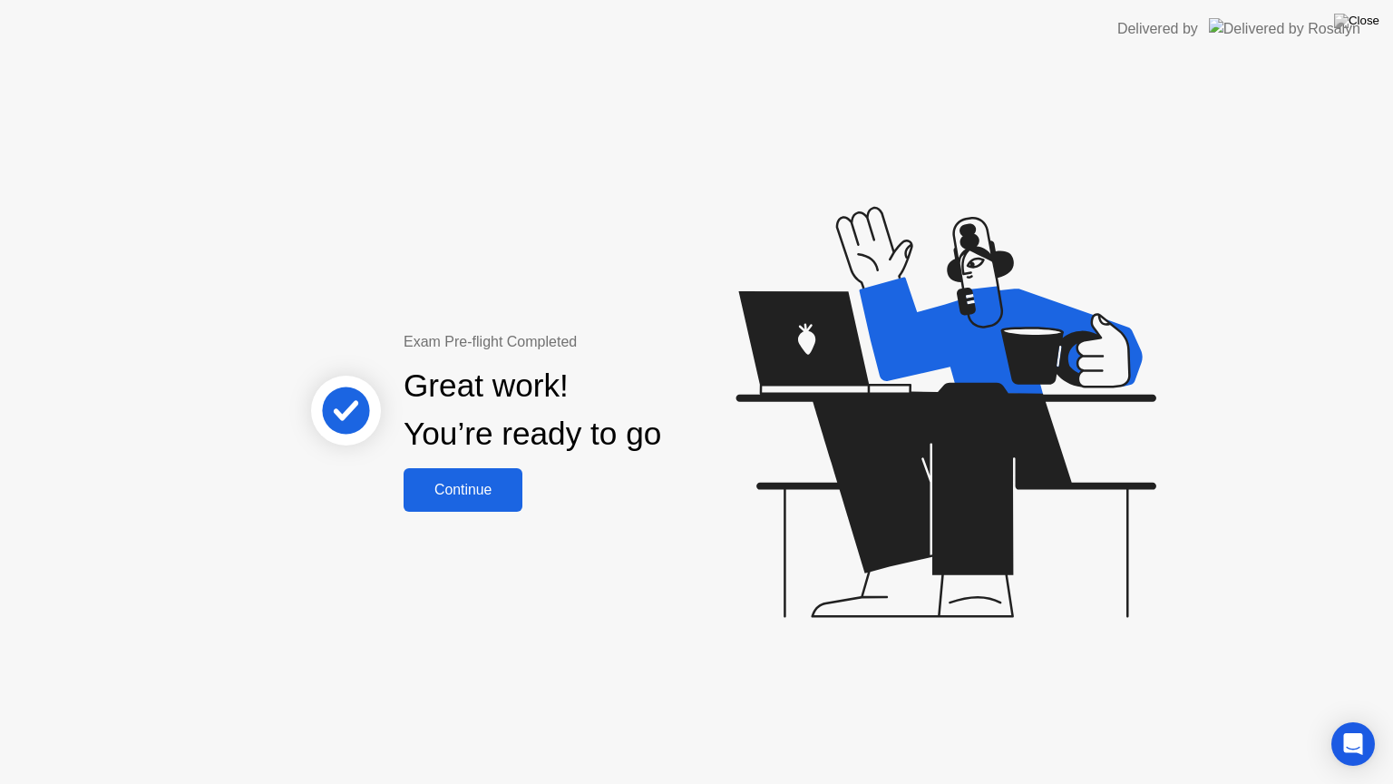
click at [479, 490] on div "Continue" at bounding box center [463, 490] width 108 height 16
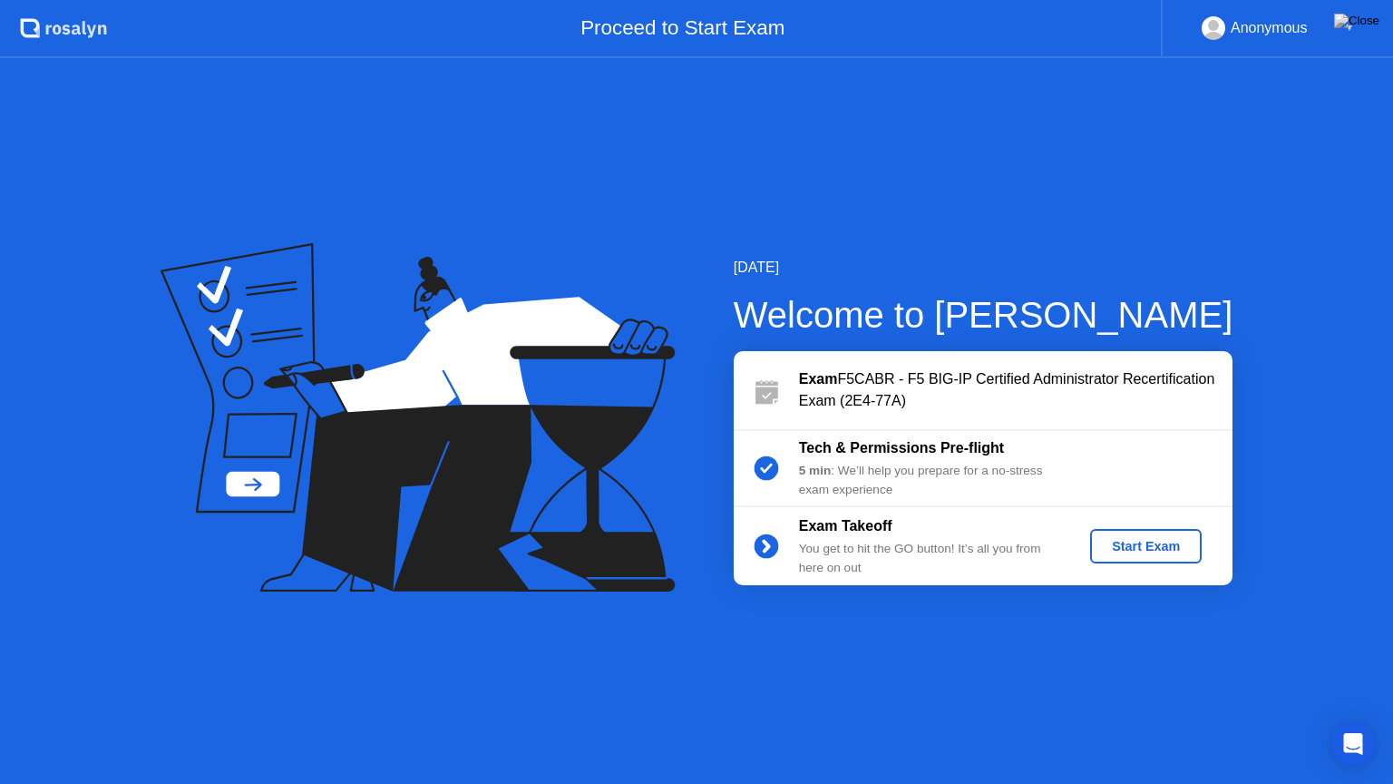
click at [1157, 541] on div "Start Exam" at bounding box center [1145, 546] width 97 height 15
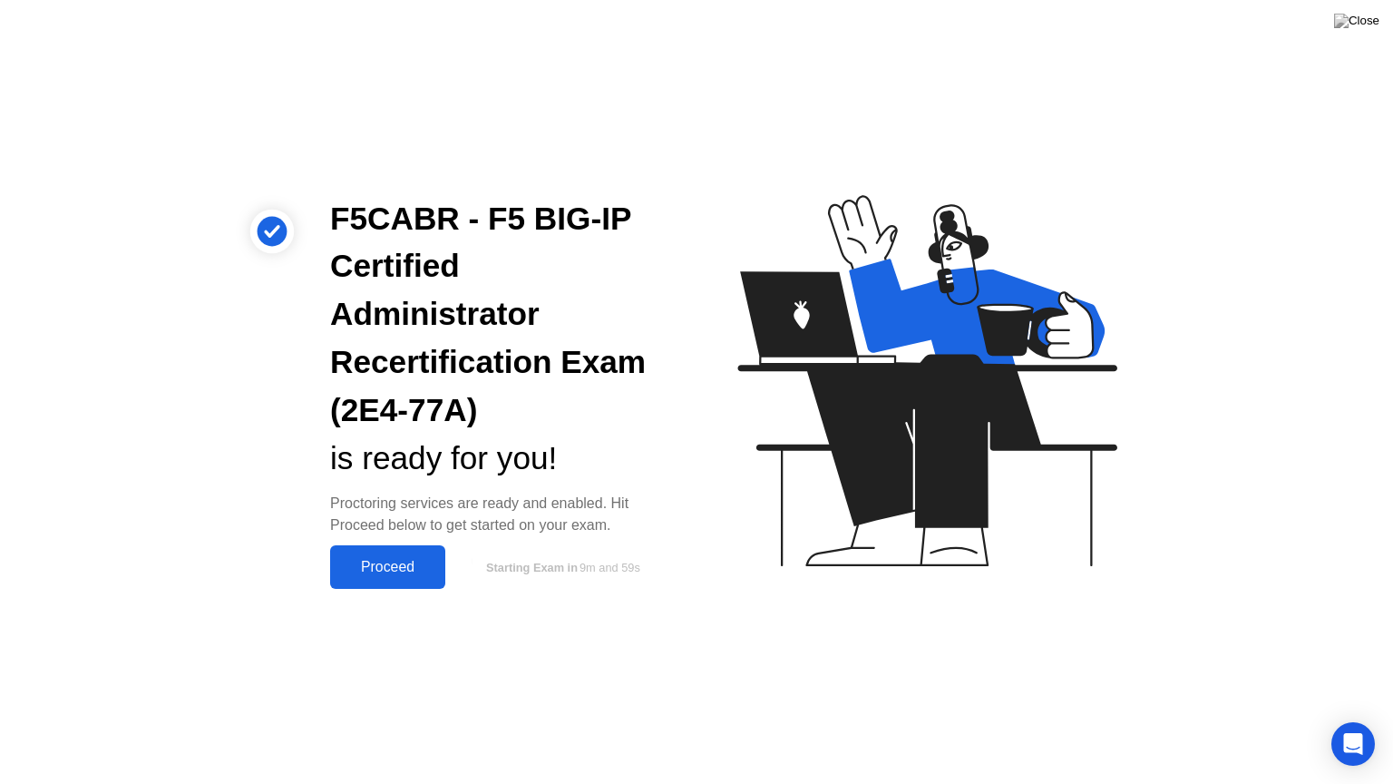
click at [380, 566] on div "Proceed" at bounding box center [388, 567] width 104 height 16
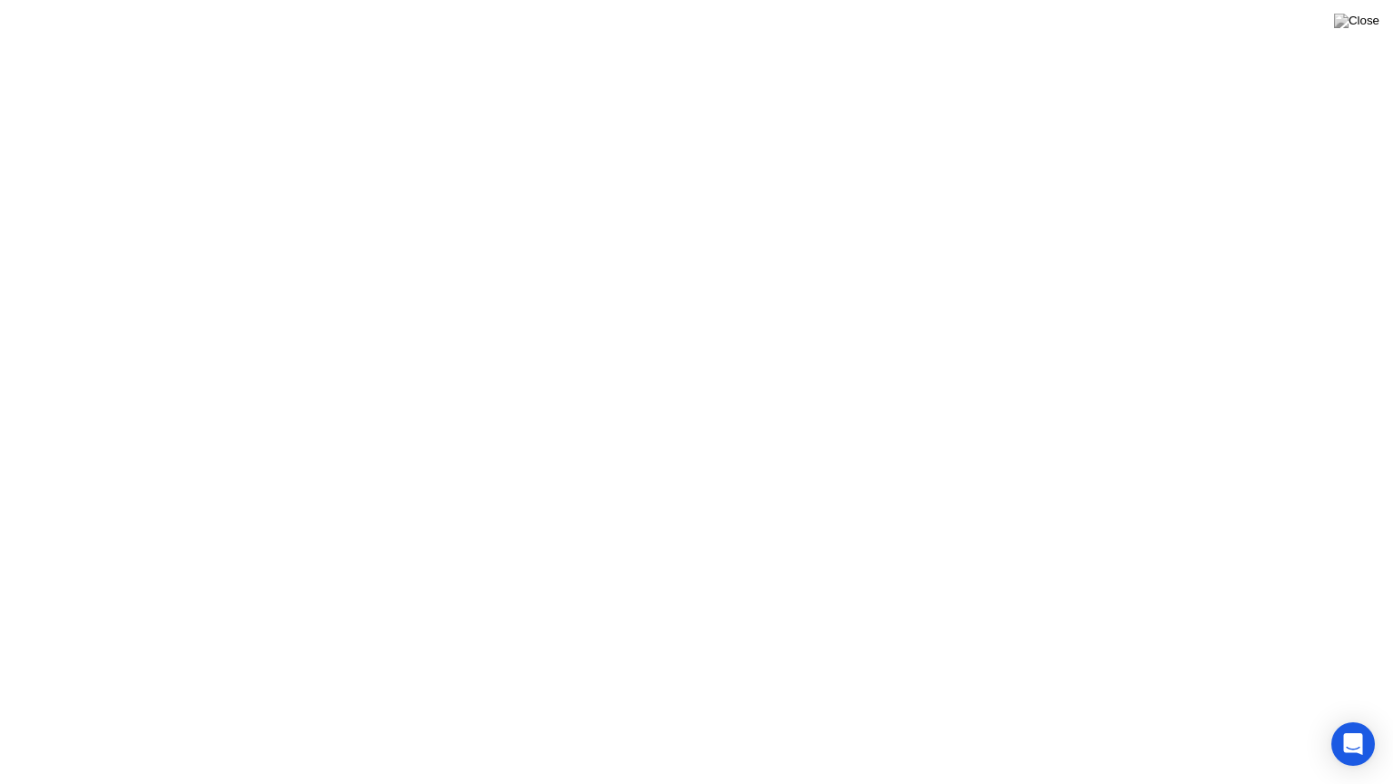
click div "Got it!"
click div "End Proctoring Session"
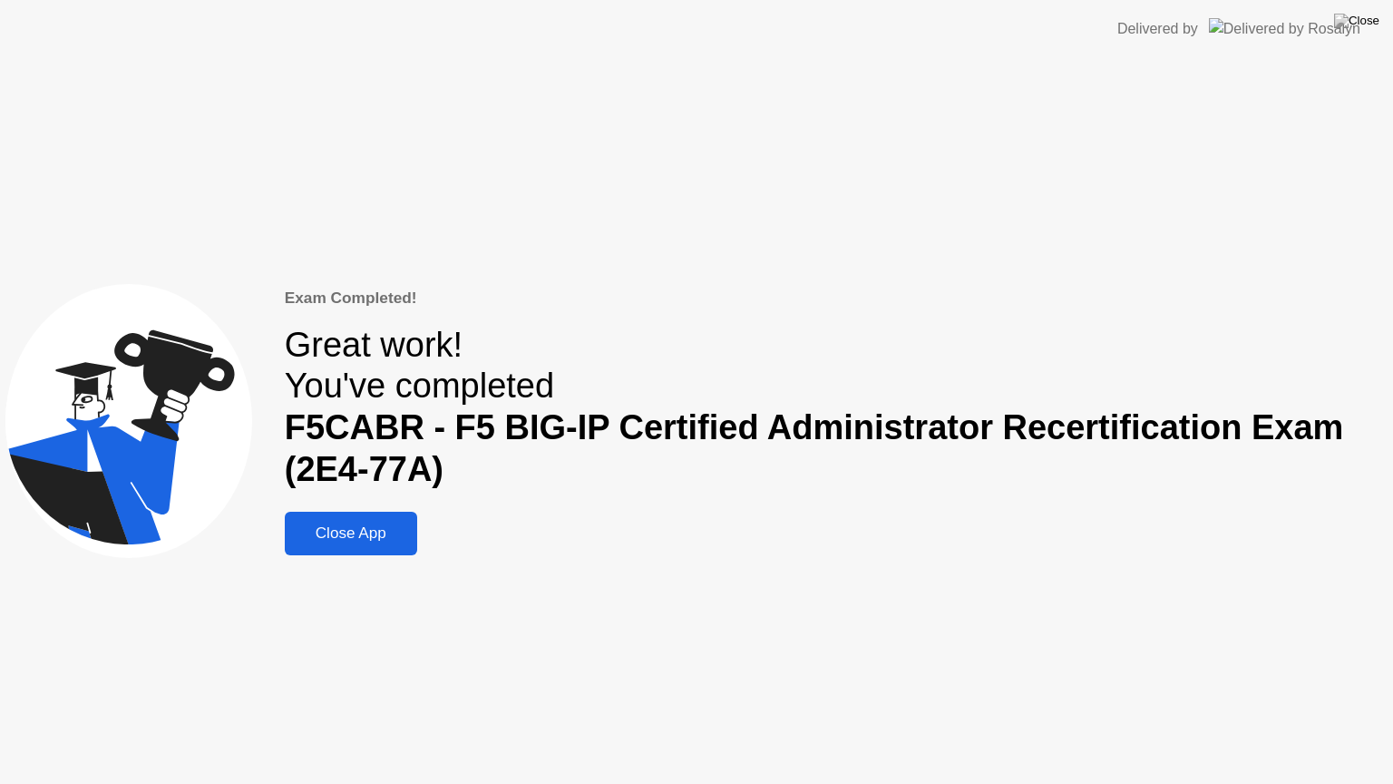
click at [385, 530] on div "Close App" at bounding box center [351, 533] width 122 height 18
